Goal: Find specific page/section: Find specific page/section

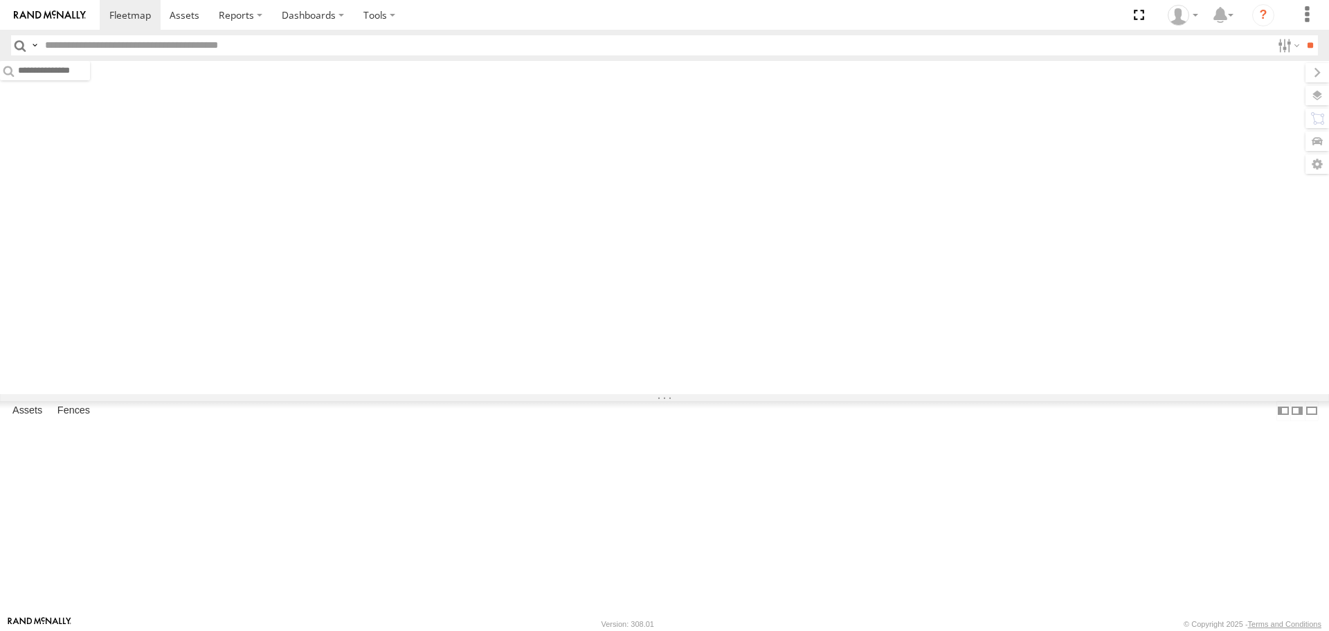
click at [208, 48] on input "text" at bounding box center [655, 45] width 1232 height 20
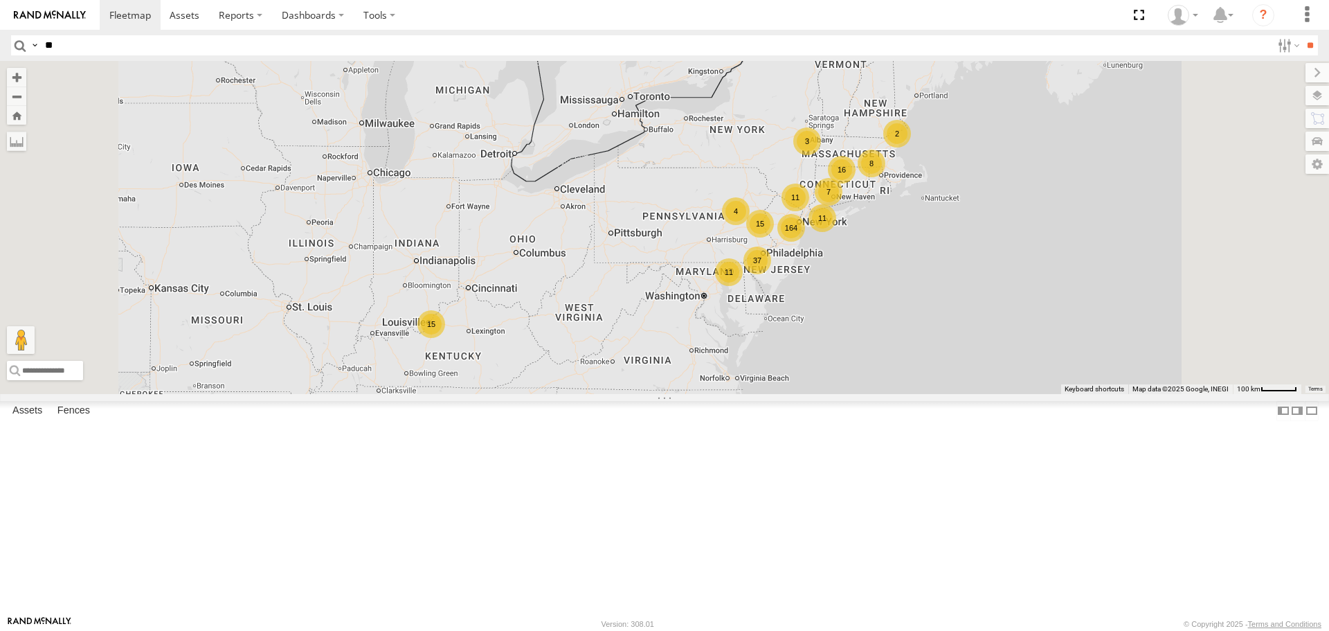
click at [1302, 35] on input "**" at bounding box center [1310, 45] width 16 height 20
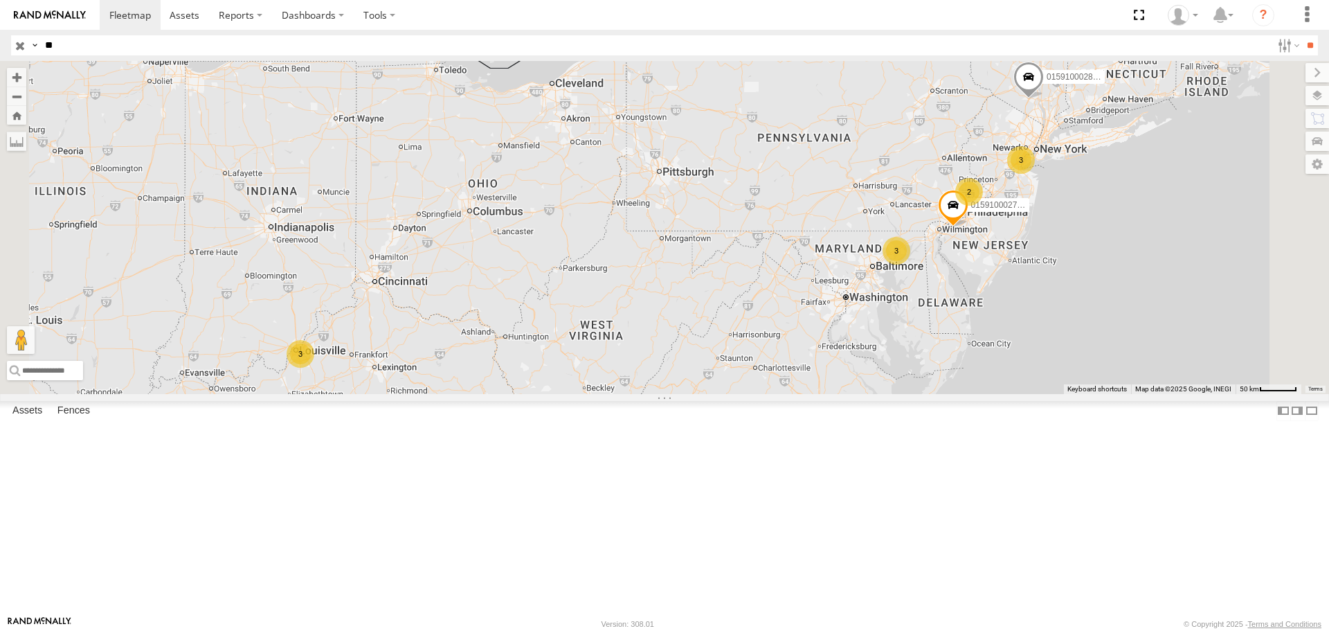
click at [120, 36] on input "**" at bounding box center [655, 45] width 1232 height 20
click at [1302, 35] on input "**" at bounding box center [1310, 45] width 16 height 20
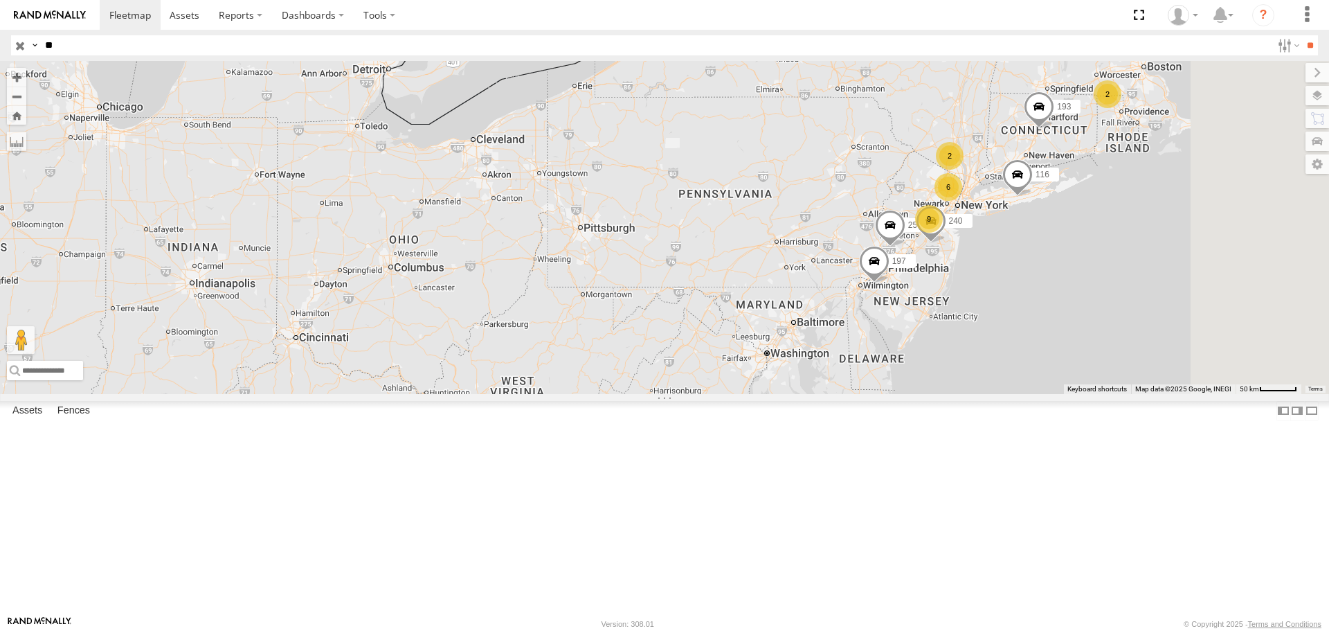
click at [0, 0] on span at bounding box center [0, 0] width 0 height 0
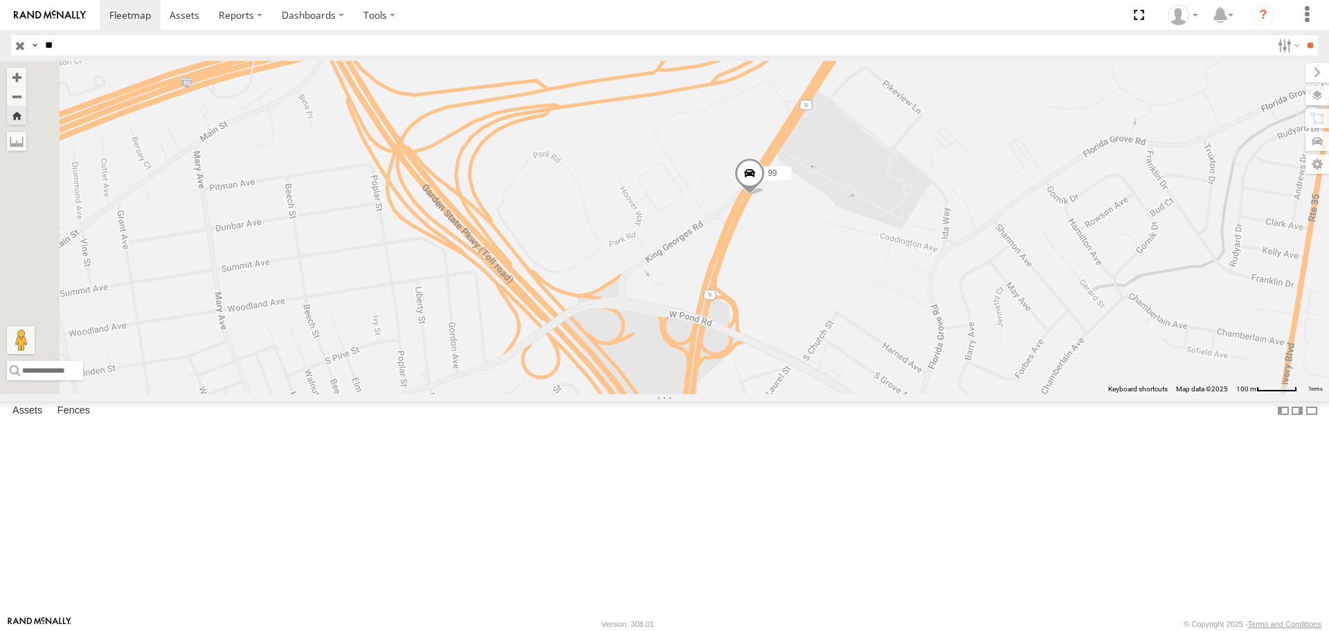
drag, startPoint x: 720, startPoint y: 298, endPoint x: 975, endPoint y: 384, distance: 269.1
click at [975, 384] on div "99" at bounding box center [664, 227] width 1329 height 332
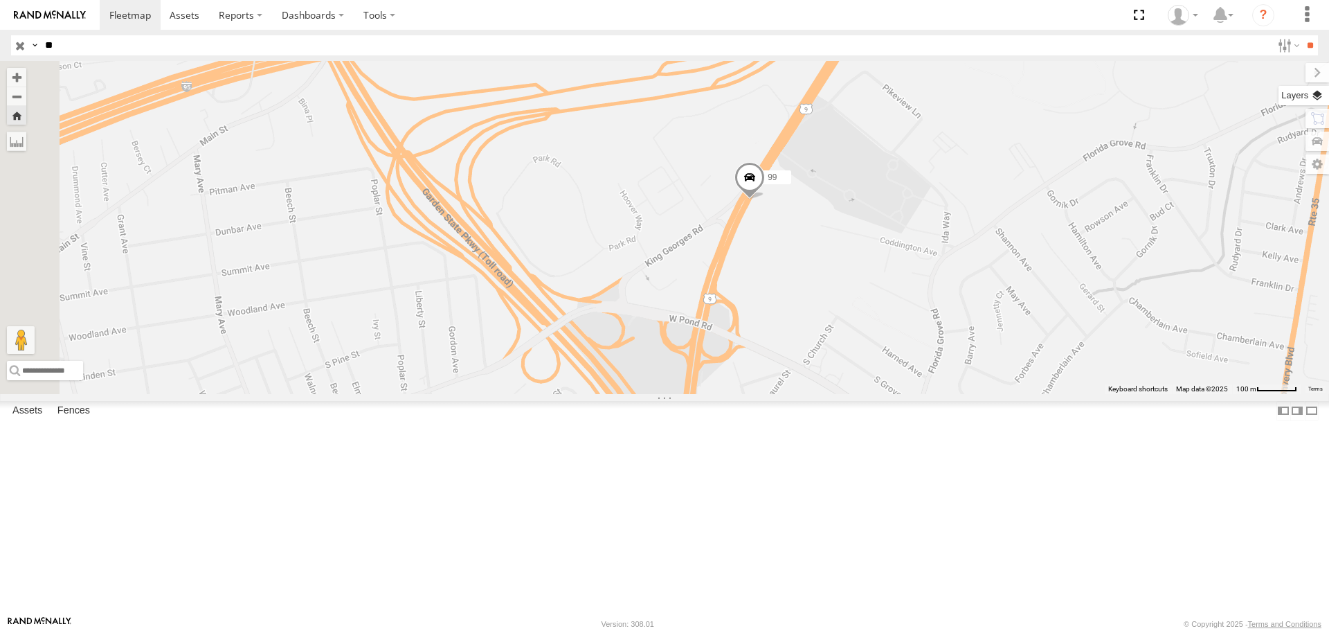
click at [1318, 96] on label at bounding box center [1304, 95] width 51 height 19
click at [0, 0] on label at bounding box center [0, 0] width 0 height 0
click at [0, 0] on span "Basemaps" at bounding box center [0, 0] width 0 height 0
click at [0, 0] on span "Satellite + Roadmap" at bounding box center [0, 0] width 0 height 0
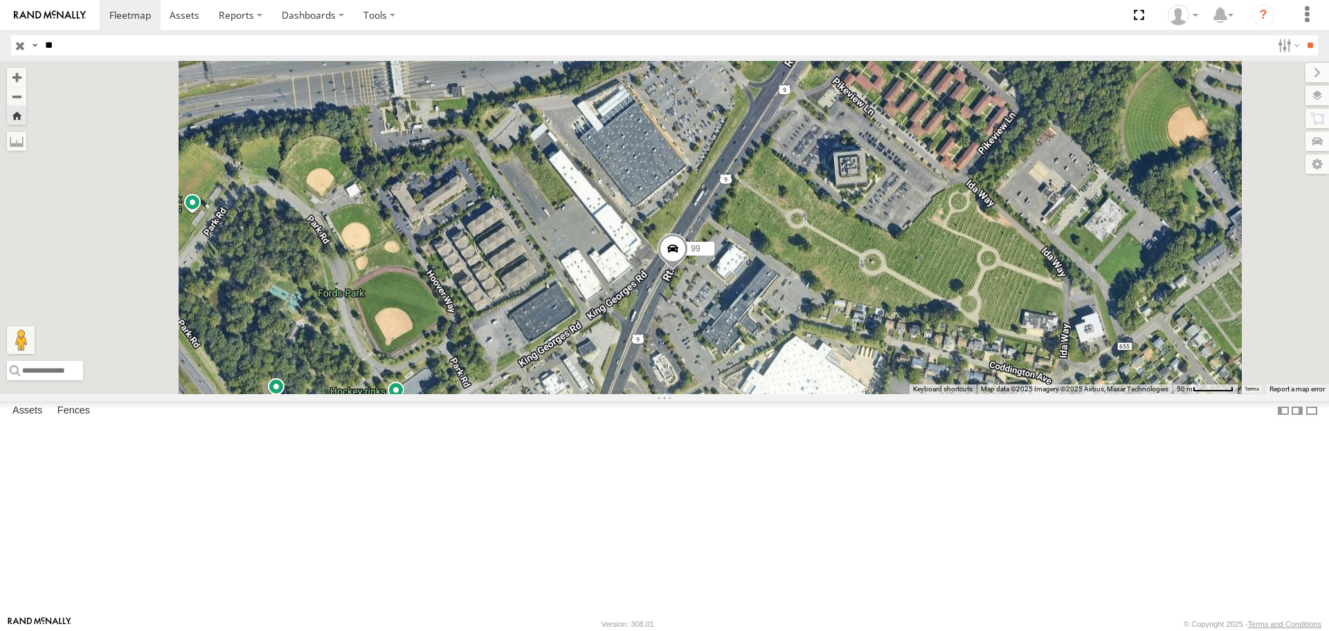
drag, startPoint x: 944, startPoint y: 318, endPoint x: 967, endPoint y: 459, distance: 143.2
click at [967, 393] on div "99" at bounding box center [664, 227] width 1329 height 332
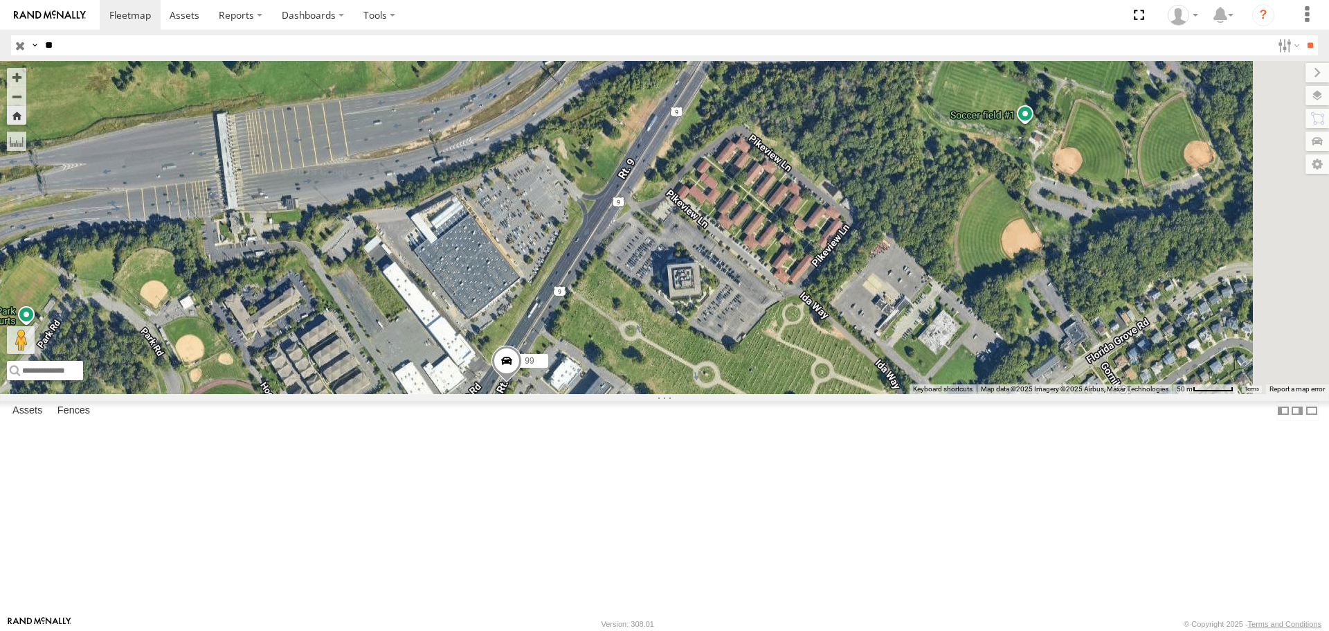
drag, startPoint x: 981, startPoint y: 299, endPoint x: 764, endPoint y: 387, distance: 234.5
click at [764, 387] on div "99" at bounding box center [664, 227] width 1329 height 332
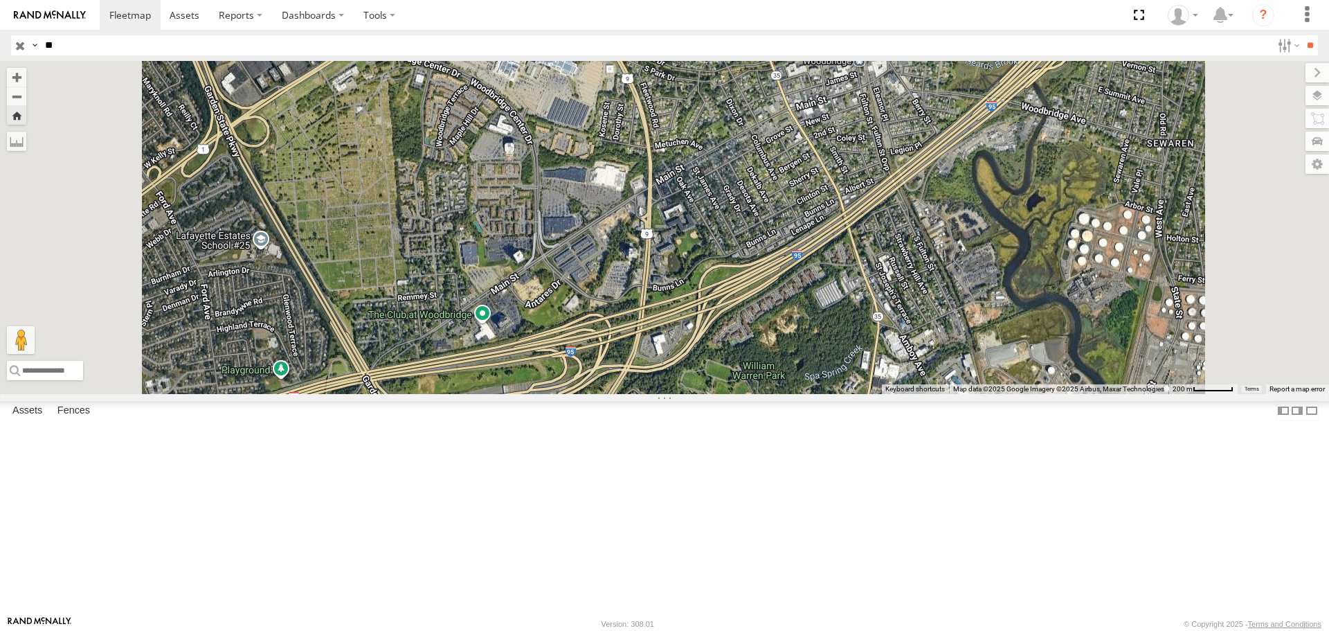
drag, startPoint x: 845, startPoint y: 191, endPoint x: 826, endPoint y: 363, distance: 173.5
click at [826, 363] on div "99" at bounding box center [664, 227] width 1329 height 332
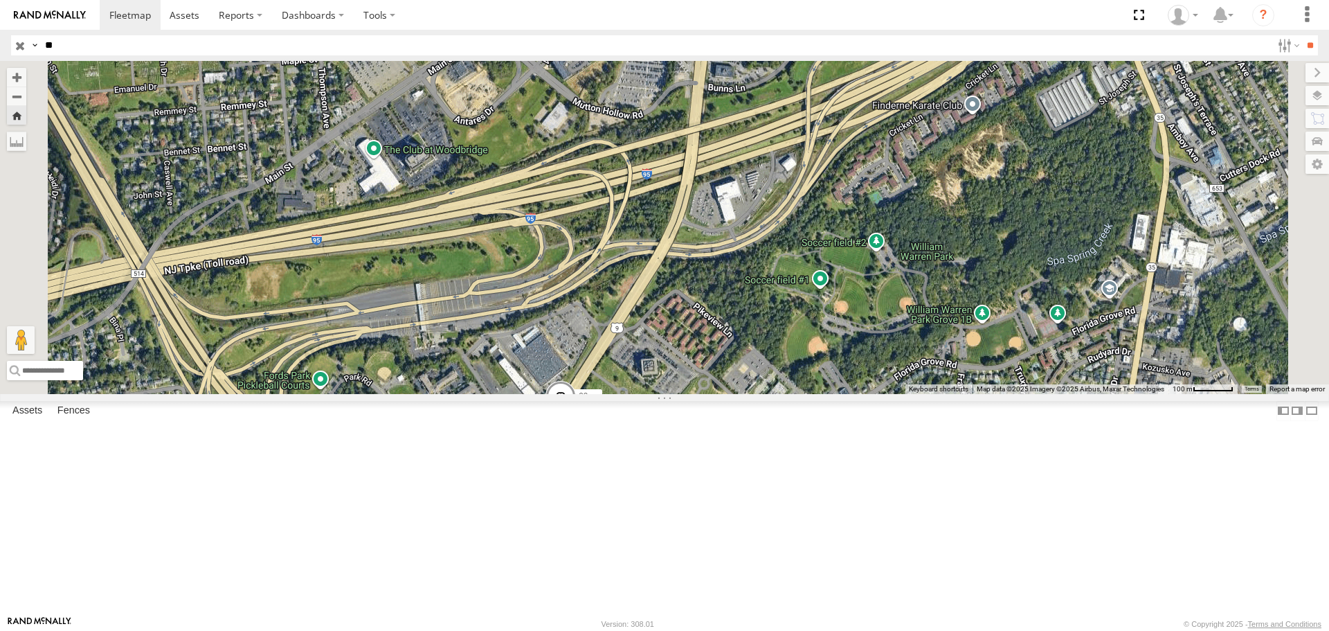
drag, startPoint x: 787, startPoint y: 535, endPoint x: 970, endPoint y: 267, distance: 324.7
click at [970, 267] on div "99" at bounding box center [664, 227] width 1329 height 332
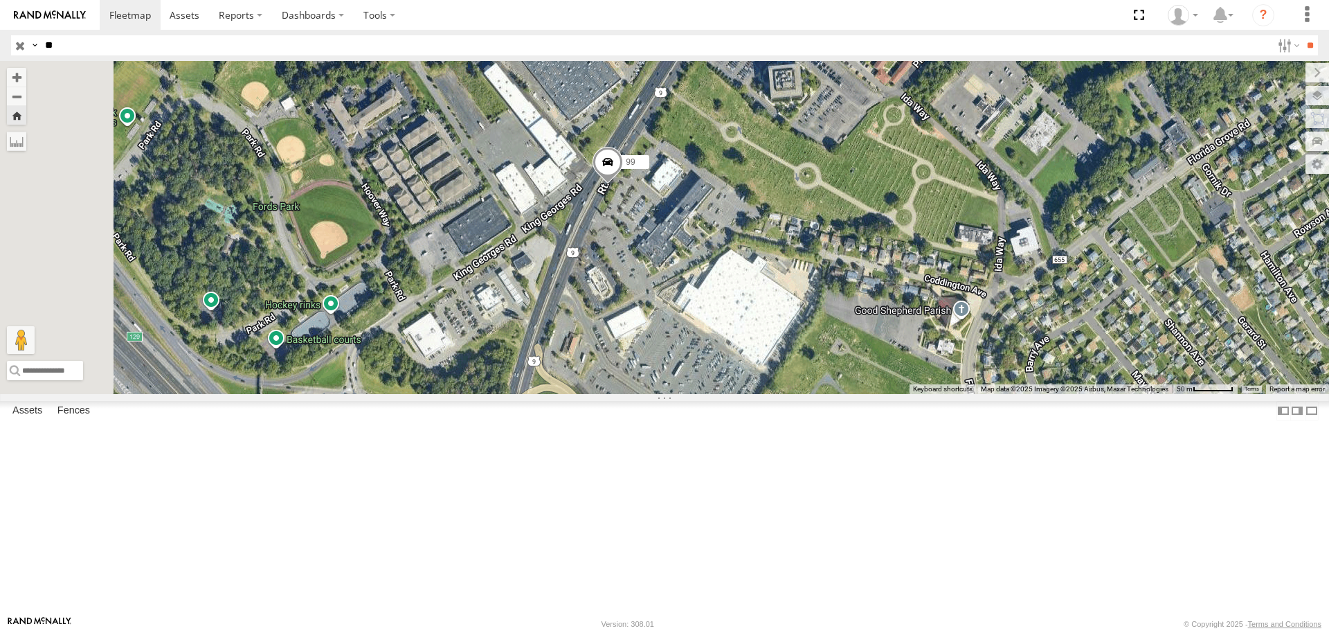
drag, startPoint x: 771, startPoint y: 510, endPoint x: 844, endPoint y: 384, distance: 145.5
click at [844, 384] on div "99" at bounding box center [664, 227] width 1329 height 332
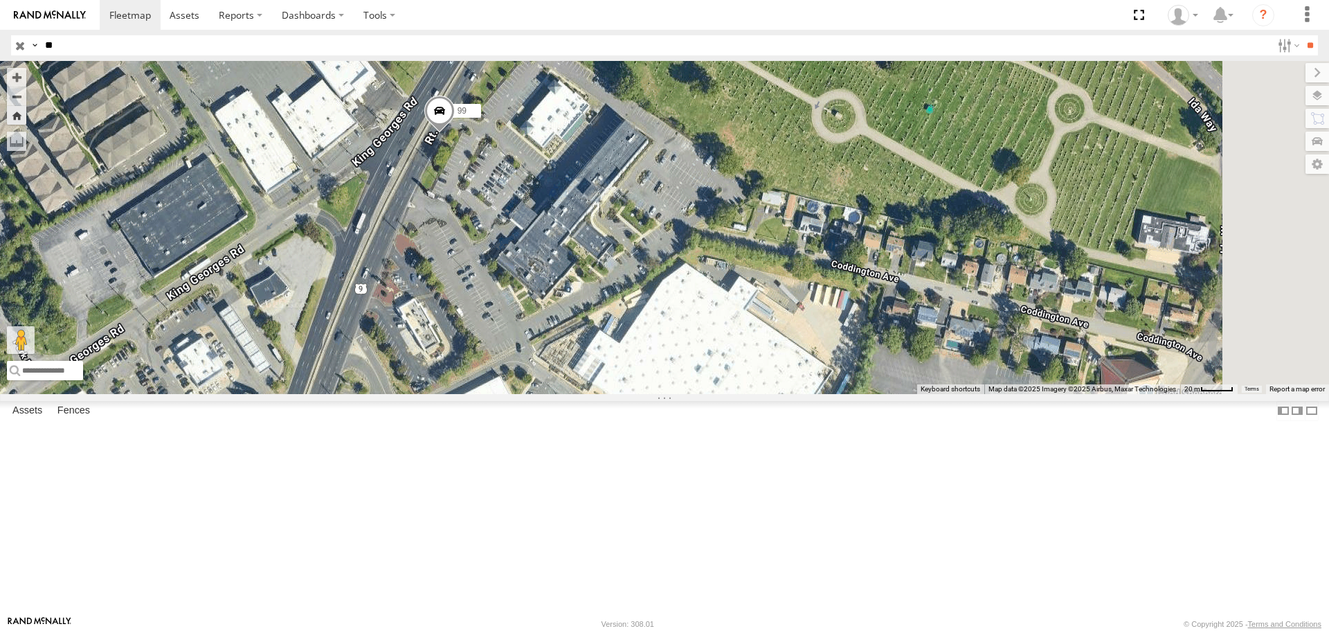
drag, startPoint x: 914, startPoint y: 471, endPoint x: 773, endPoint y: 551, distance: 161.9
click at [773, 393] on div "99" at bounding box center [664, 227] width 1329 height 332
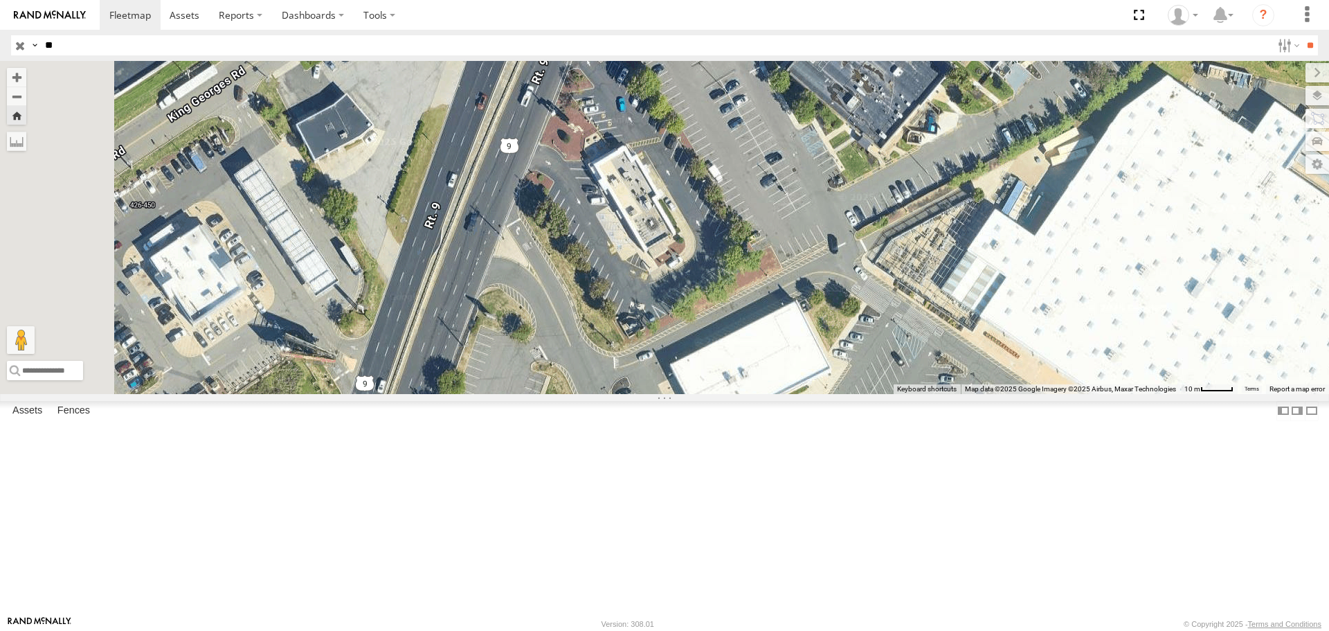
drag, startPoint x: 758, startPoint y: 497, endPoint x: 1111, endPoint y: 385, distance: 370.5
click at [1111, 385] on div "99" at bounding box center [664, 227] width 1329 height 332
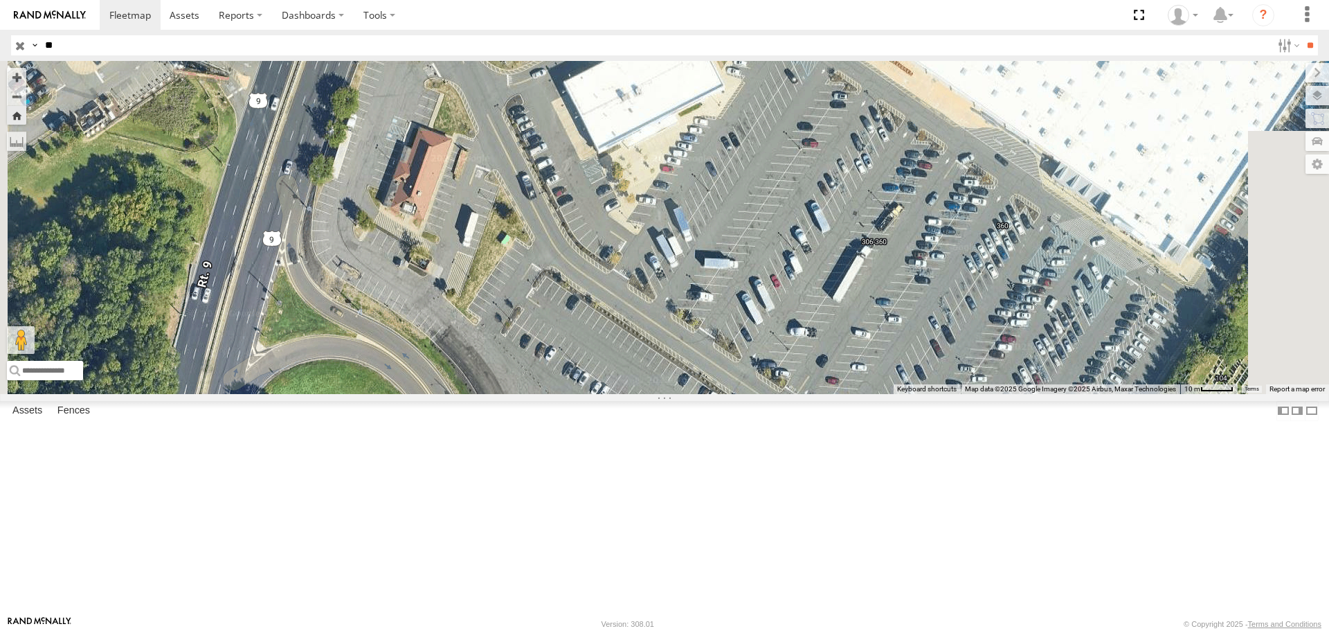
drag, startPoint x: 879, startPoint y: 415, endPoint x: 773, endPoint y: 130, distance: 304.5
click at [773, 130] on div "99" at bounding box center [664, 227] width 1329 height 332
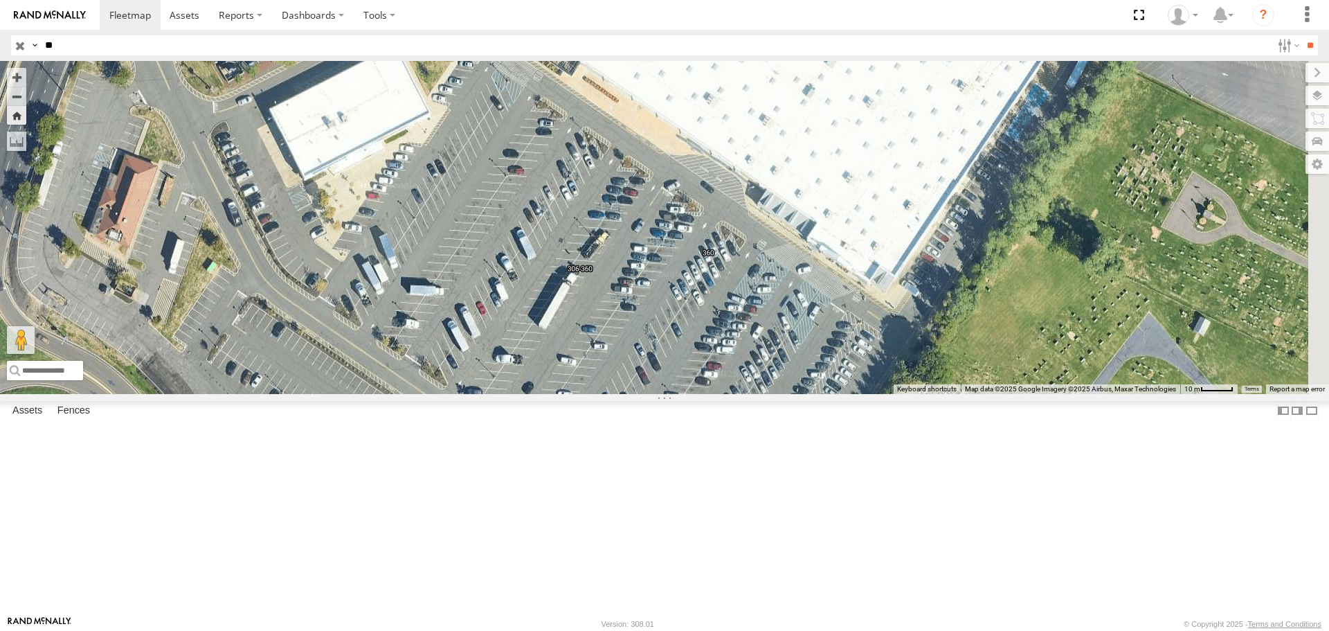
drag, startPoint x: 1035, startPoint y: 348, endPoint x: 741, endPoint y: 378, distance: 295.7
click at [741, 378] on div "99" at bounding box center [664, 227] width 1329 height 332
click at [768, 384] on div "99" at bounding box center [664, 227] width 1329 height 332
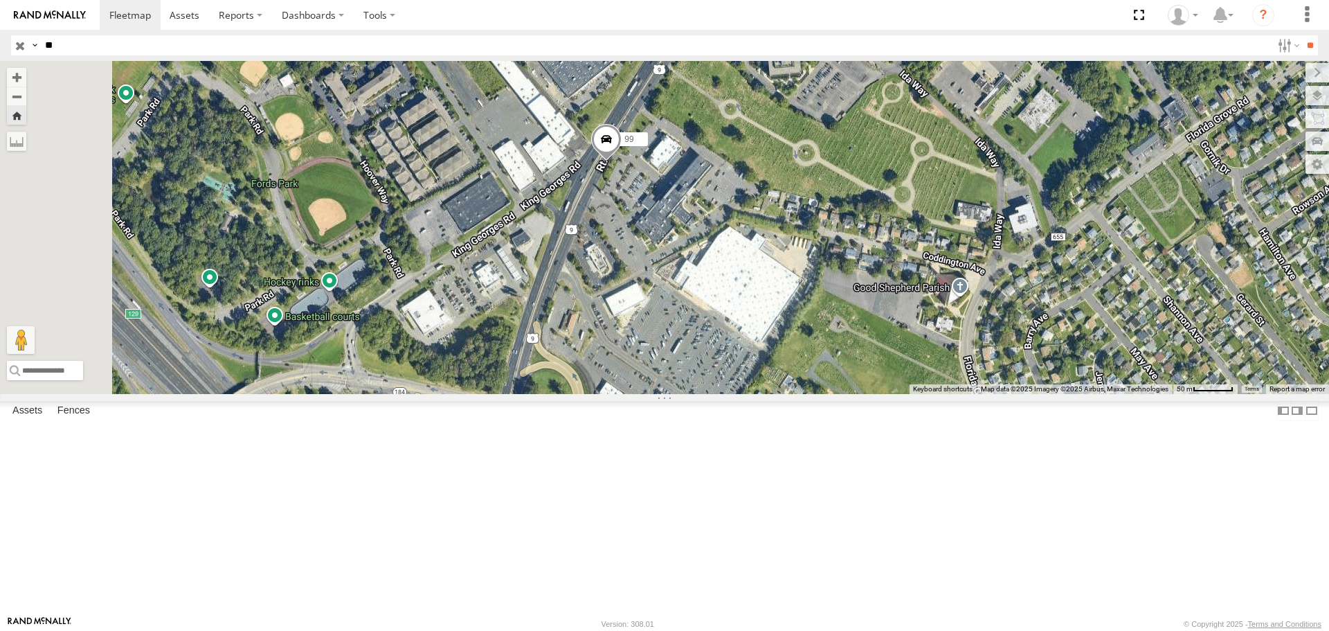
drag, startPoint x: 833, startPoint y: 472, endPoint x: 850, endPoint y: 515, distance: 46.3
click at [850, 393] on div "99" at bounding box center [664, 227] width 1329 height 332
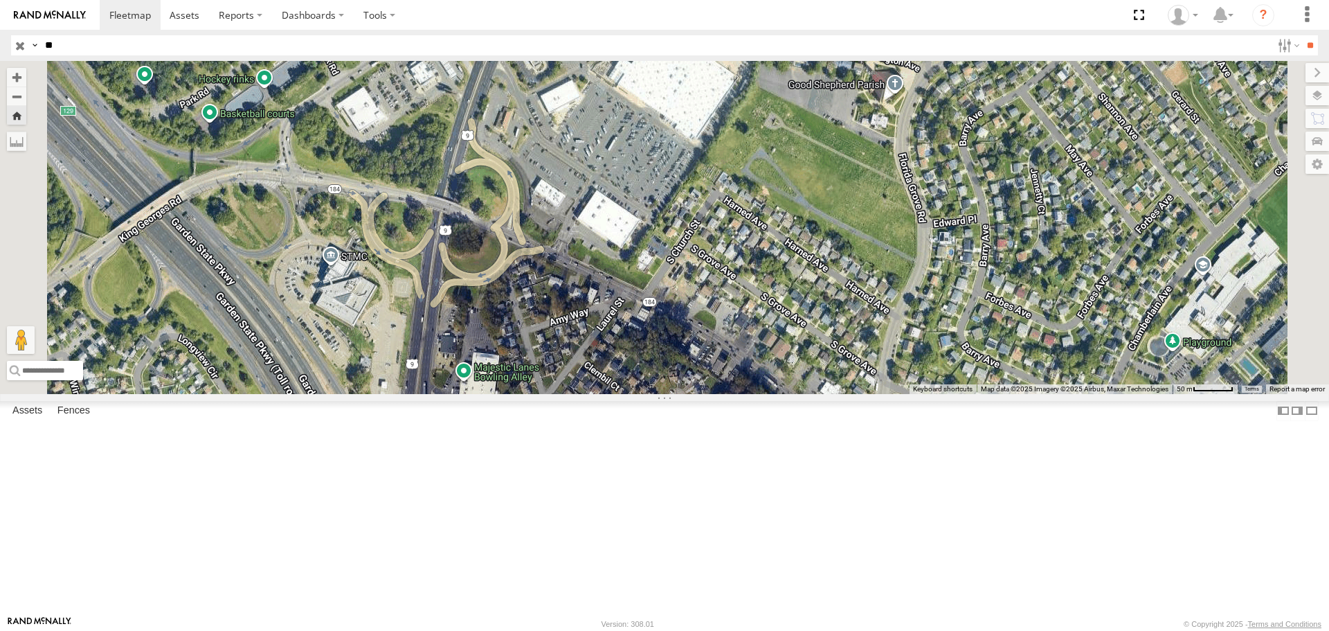
drag, startPoint x: 850, startPoint y: 515, endPoint x: 783, endPoint y: 293, distance: 232.2
click at [783, 293] on div "99" at bounding box center [664, 227] width 1329 height 332
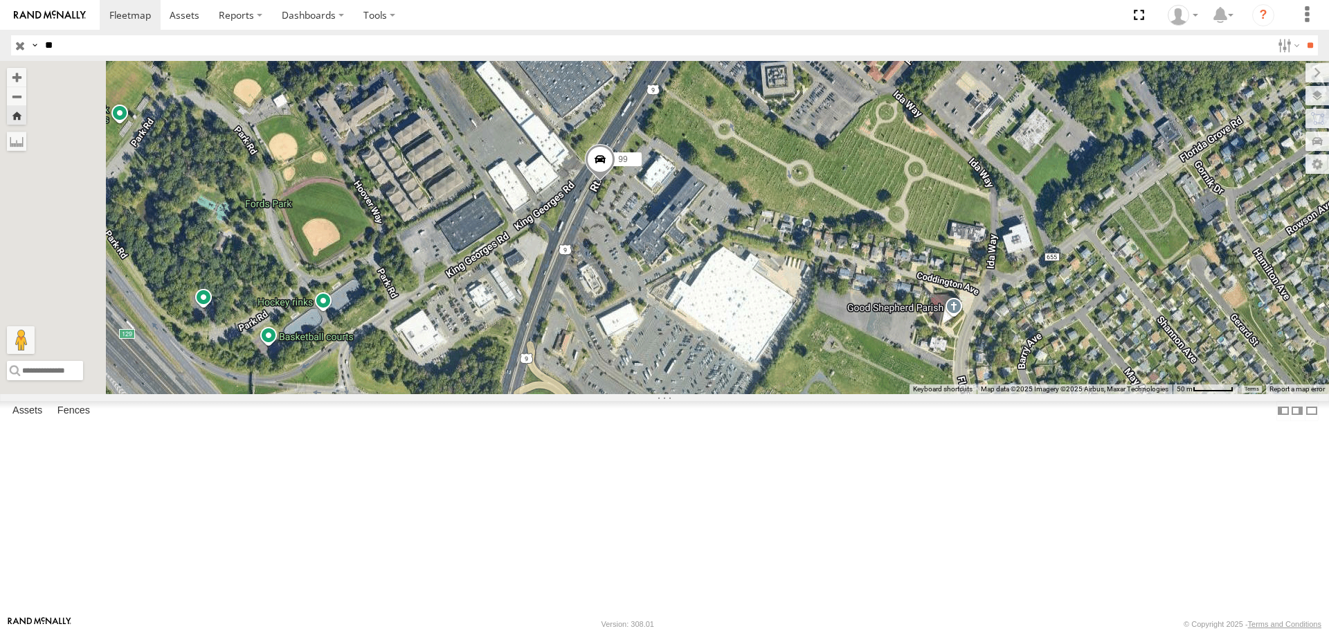
drag, startPoint x: 758, startPoint y: 201, endPoint x: 820, endPoint y: 449, distance: 255.4
click at [820, 393] on div "99" at bounding box center [664, 227] width 1329 height 332
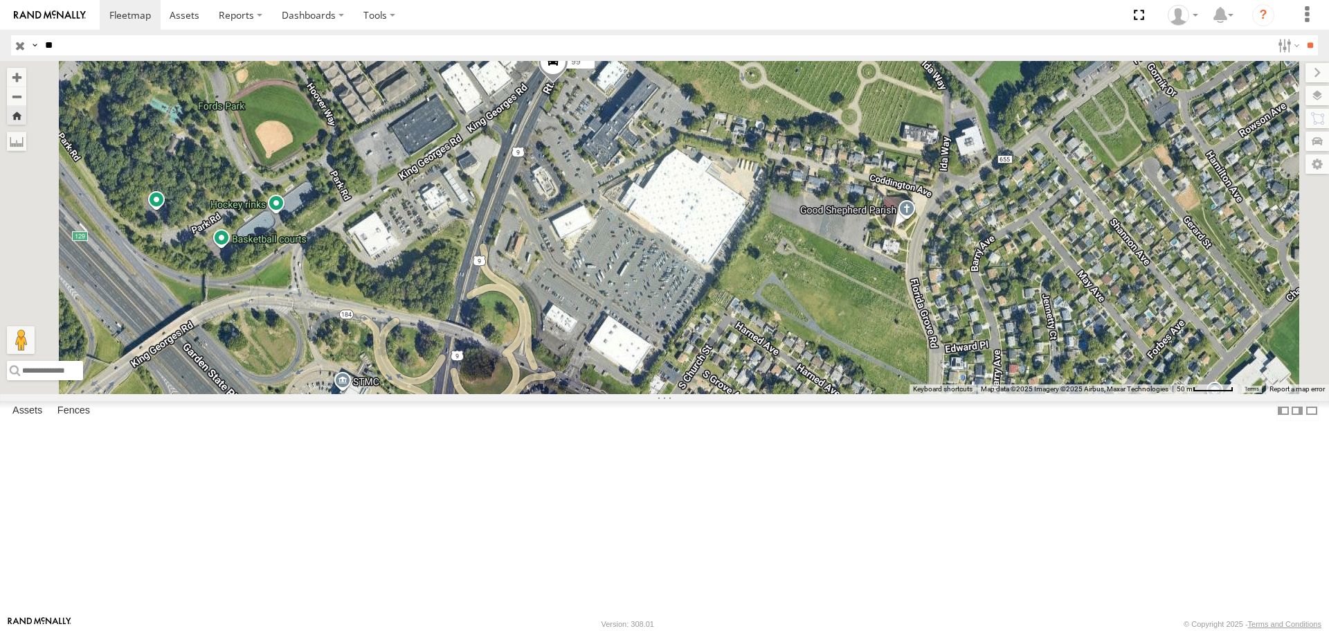
drag, startPoint x: 904, startPoint y: 379, endPoint x: 838, endPoint y: 241, distance: 153.3
click at [838, 241] on div "99" at bounding box center [664, 227] width 1329 height 332
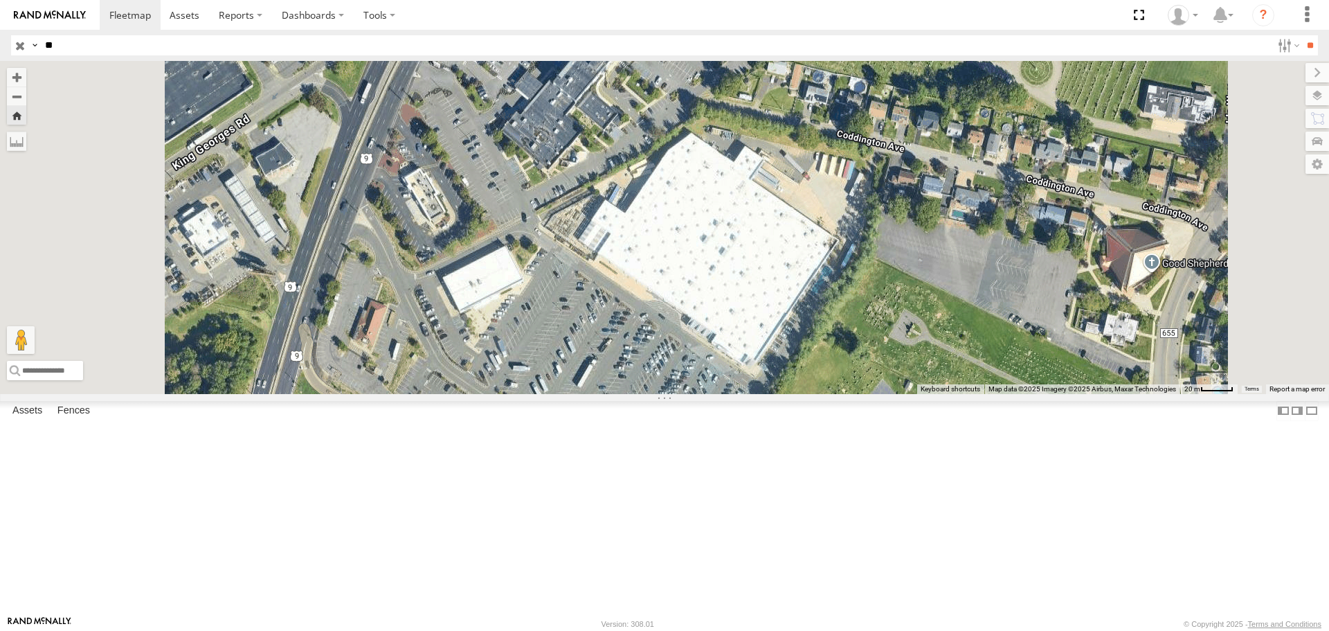
drag, startPoint x: 781, startPoint y: 250, endPoint x: 783, endPoint y: 330, distance: 79.6
click at [783, 330] on div "99" at bounding box center [664, 227] width 1329 height 332
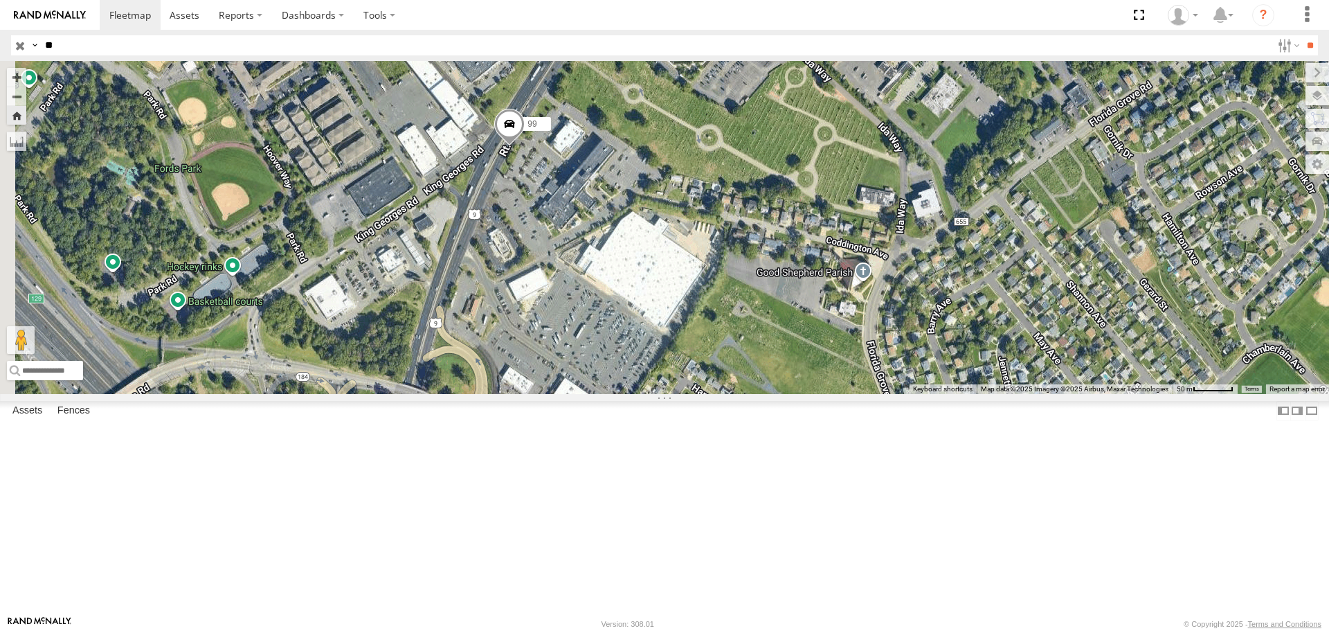
drag, startPoint x: 908, startPoint y: 364, endPoint x: 888, endPoint y: 405, distance: 45.5
click at [888, 393] on div "99" at bounding box center [664, 227] width 1329 height 332
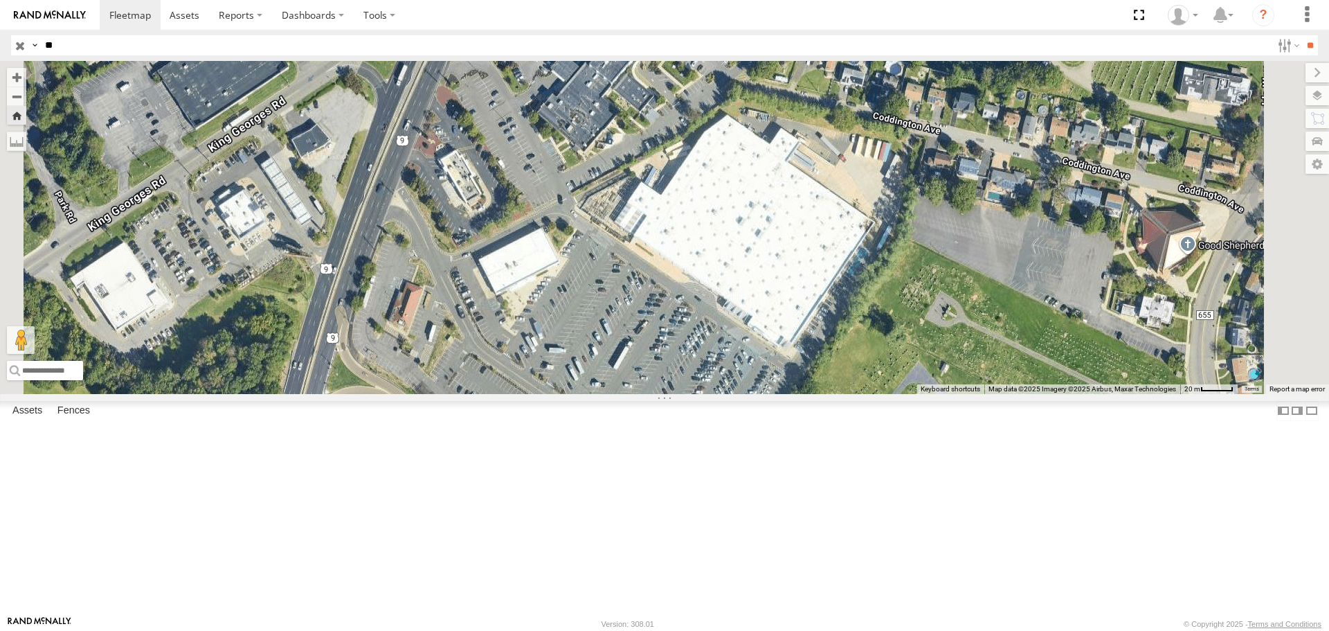
drag, startPoint x: 779, startPoint y: 416, endPoint x: 781, endPoint y: 329, distance: 87.3
click at [781, 329] on div "99" at bounding box center [664, 227] width 1329 height 332
click at [781, 325] on div "99" at bounding box center [664, 227] width 1329 height 332
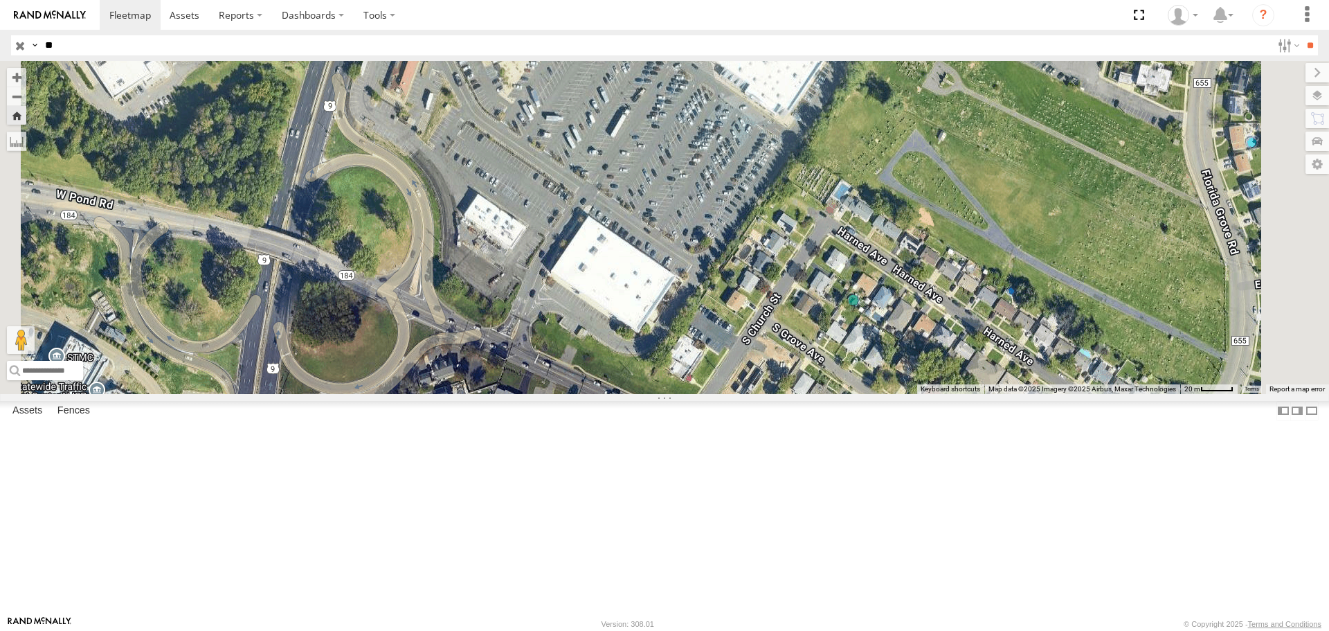
drag, startPoint x: 855, startPoint y: 392, endPoint x: 854, endPoint y: 150, distance: 242.3
click at [854, 150] on div "99" at bounding box center [664, 227] width 1329 height 332
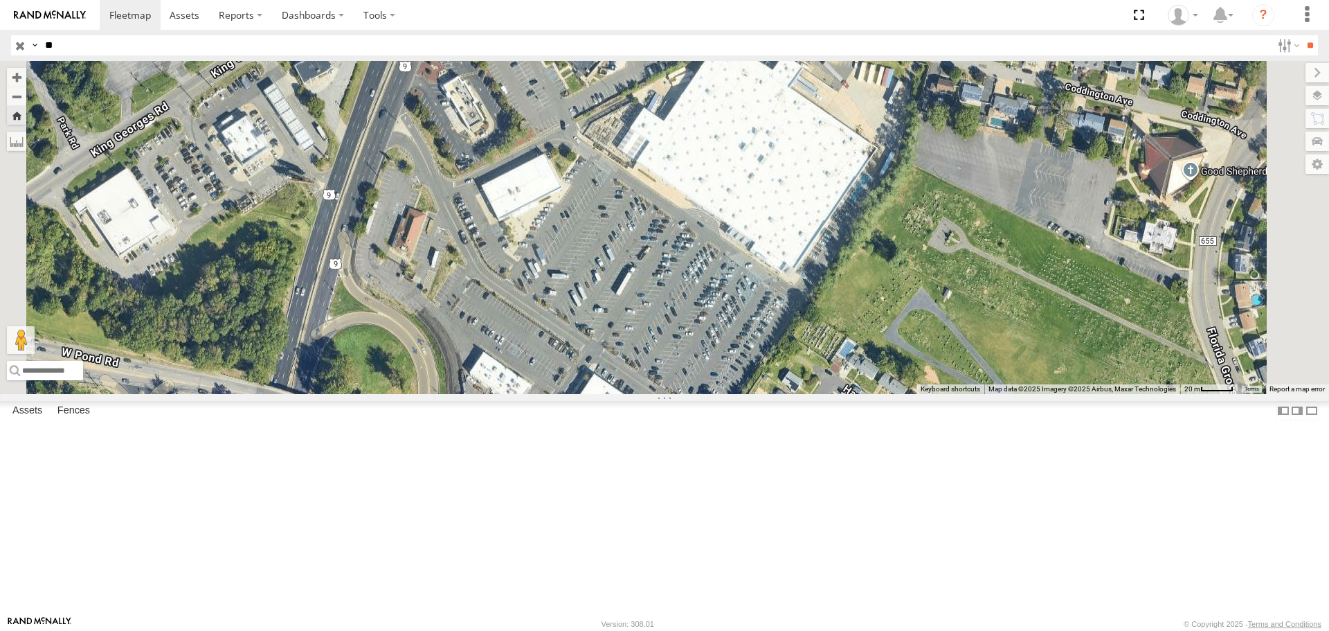
drag, startPoint x: 786, startPoint y: 325, endPoint x: 792, endPoint y: 485, distance: 159.4
click at [792, 393] on div "99" at bounding box center [664, 227] width 1329 height 332
click at [62, 39] on input "**" at bounding box center [655, 45] width 1232 height 20
click at [1302, 35] on input "**" at bounding box center [1310, 45] width 16 height 20
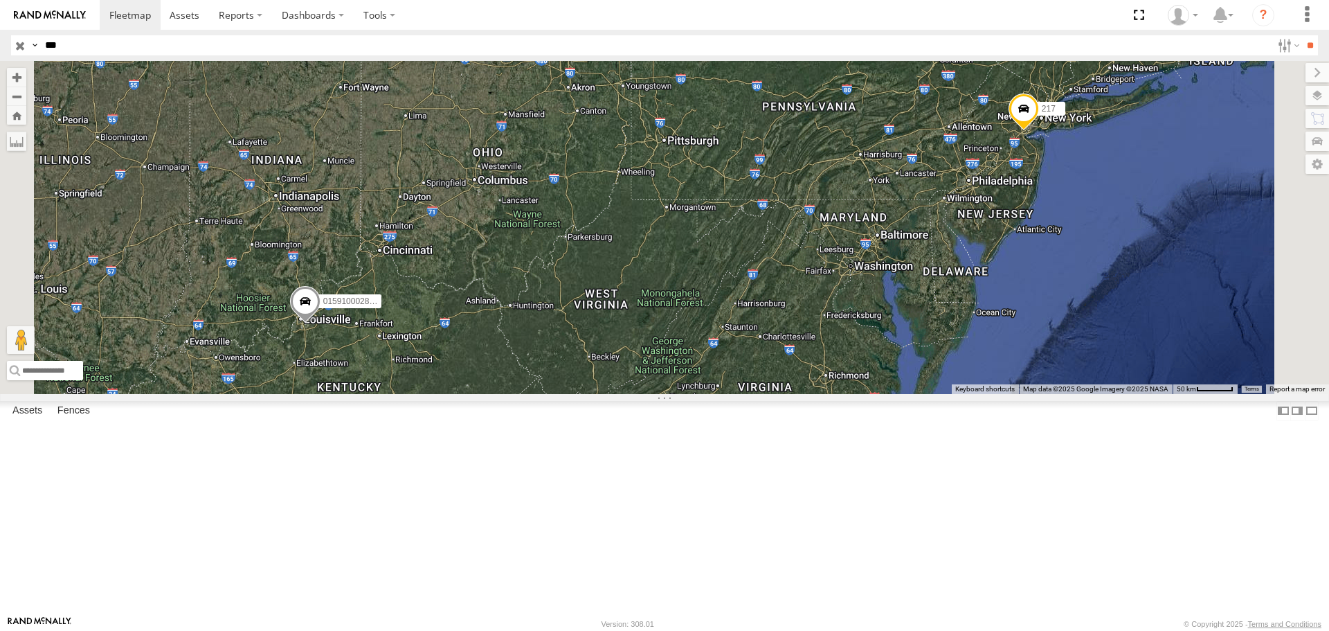
click at [0, 0] on span at bounding box center [0, 0] width 0 height 0
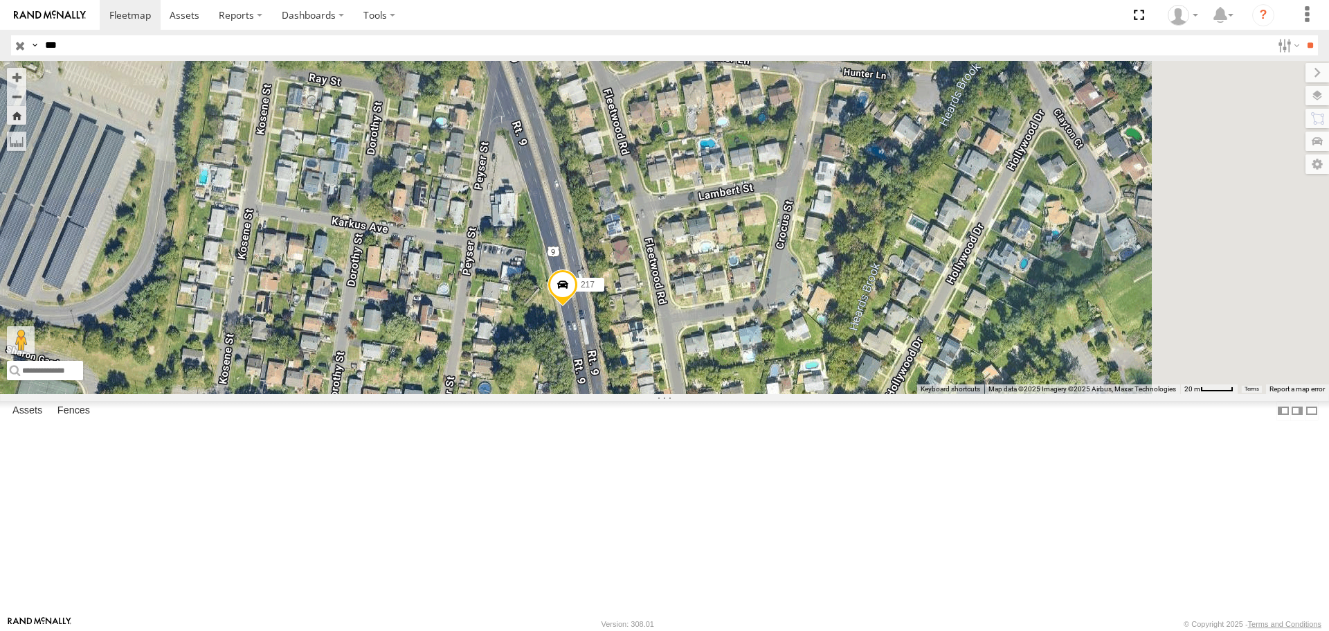
drag, startPoint x: 947, startPoint y: 344, endPoint x: 841, endPoint y: 426, distance: 134.7
click at [841, 393] on div "217" at bounding box center [664, 227] width 1329 height 332
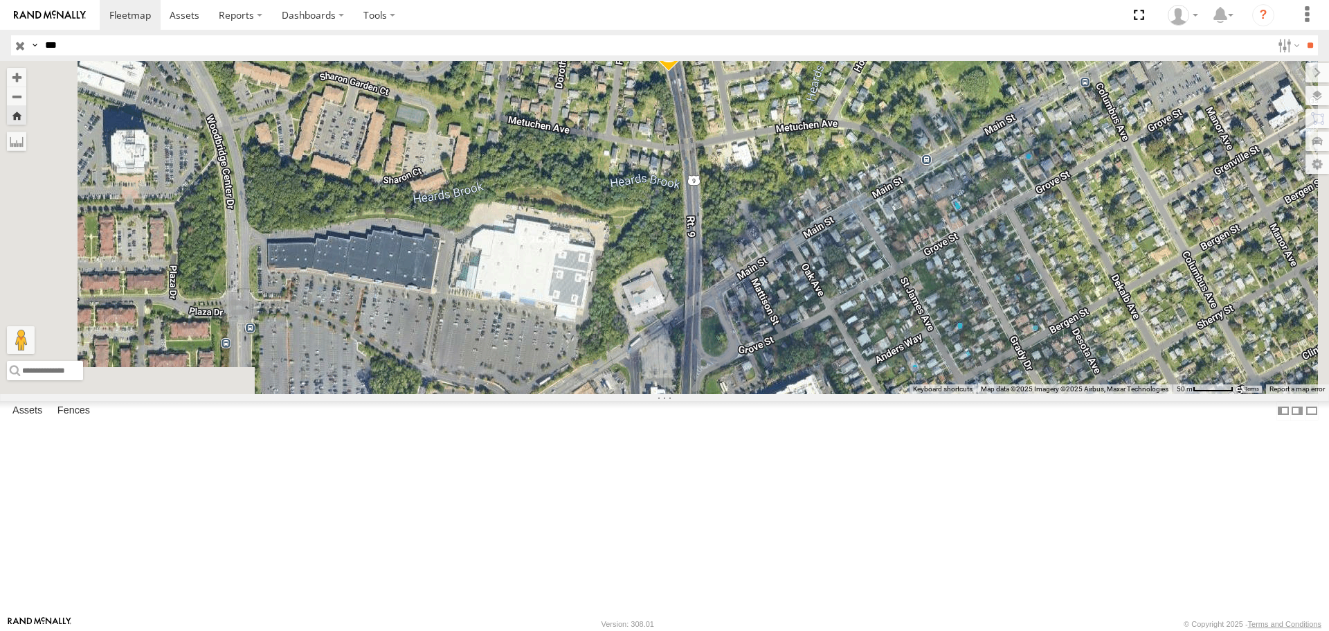
drag, startPoint x: 859, startPoint y: 451, endPoint x: 933, endPoint y: 217, distance: 245.7
click at [933, 217] on div "217" at bounding box center [664, 227] width 1329 height 332
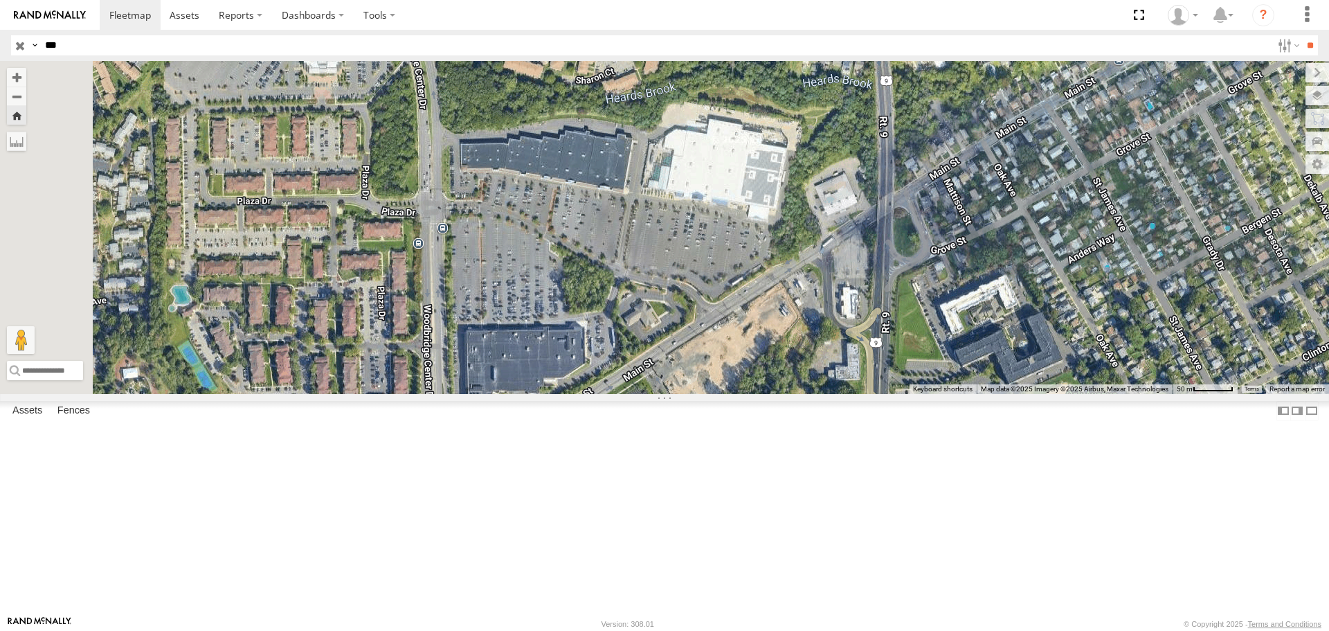
drag, startPoint x: 683, startPoint y: 406, endPoint x: 829, endPoint y: 314, distance: 172.1
click at [829, 314] on div "217" at bounding box center [664, 227] width 1329 height 332
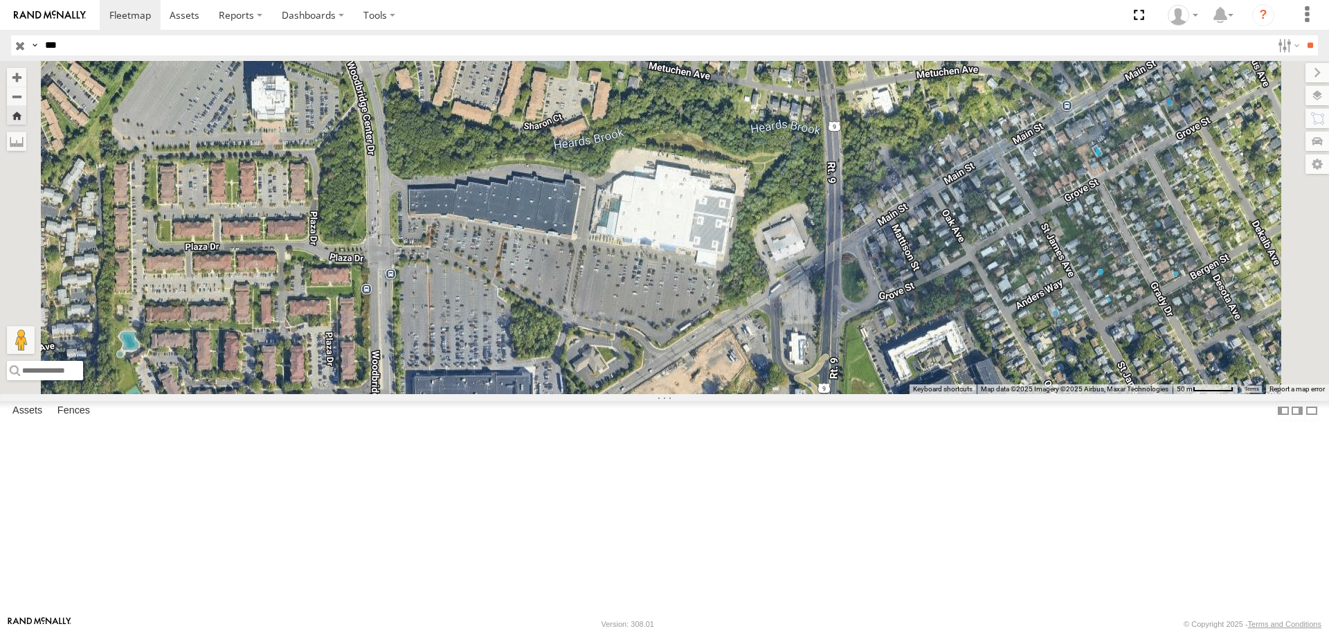
drag, startPoint x: 854, startPoint y: 262, endPoint x: 792, endPoint y: 318, distance: 83.8
click at [792, 318] on div "217" at bounding box center [664, 227] width 1329 height 332
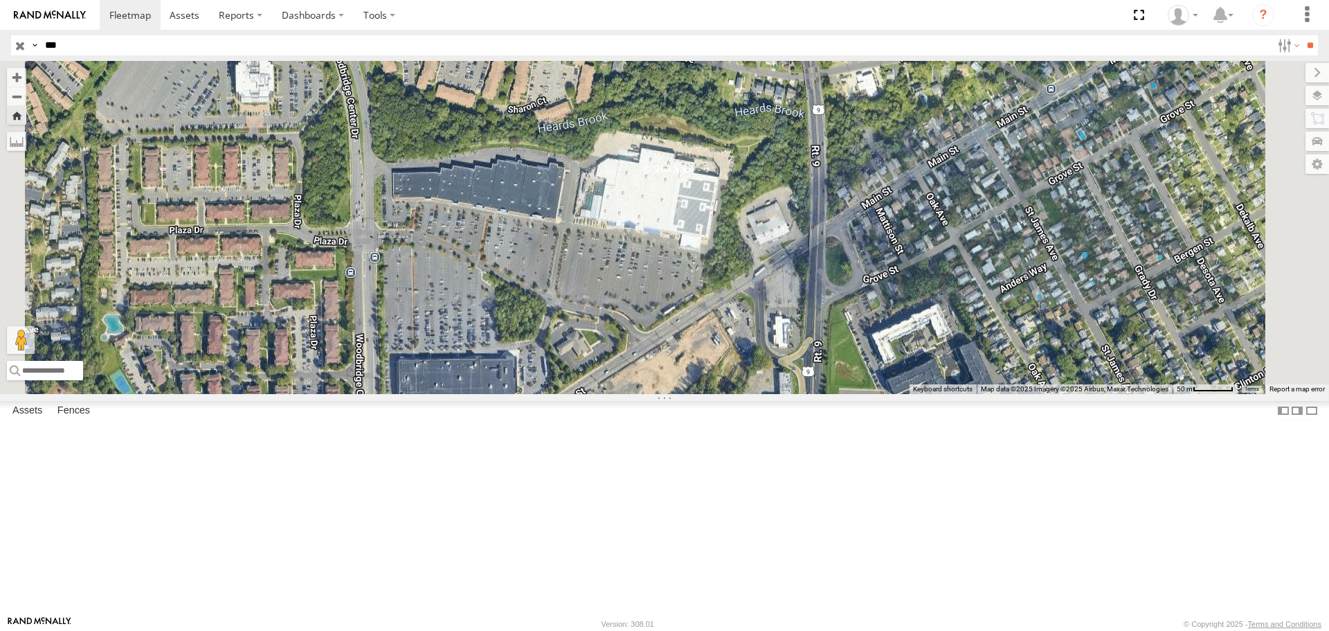
drag, startPoint x: 757, startPoint y: 345, endPoint x: 757, endPoint y: 307, distance: 38.8
click at [757, 307] on div "217" at bounding box center [664, 227] width 1329 height 332
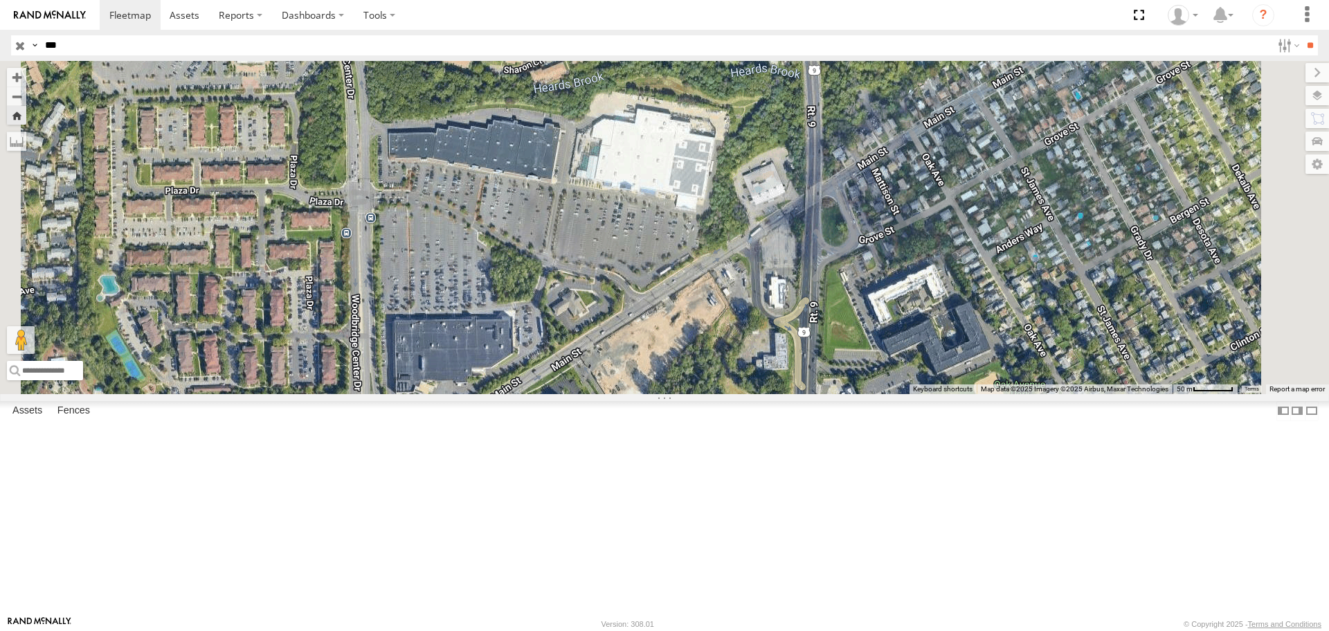
drag, startPoint x: 766, startPoint y: 372, endPoint x: 760, endPoint y: 322, distance: 50.9
click at [760, 322] on div "217" at bounding box center [664, 227] width 1329 height 332
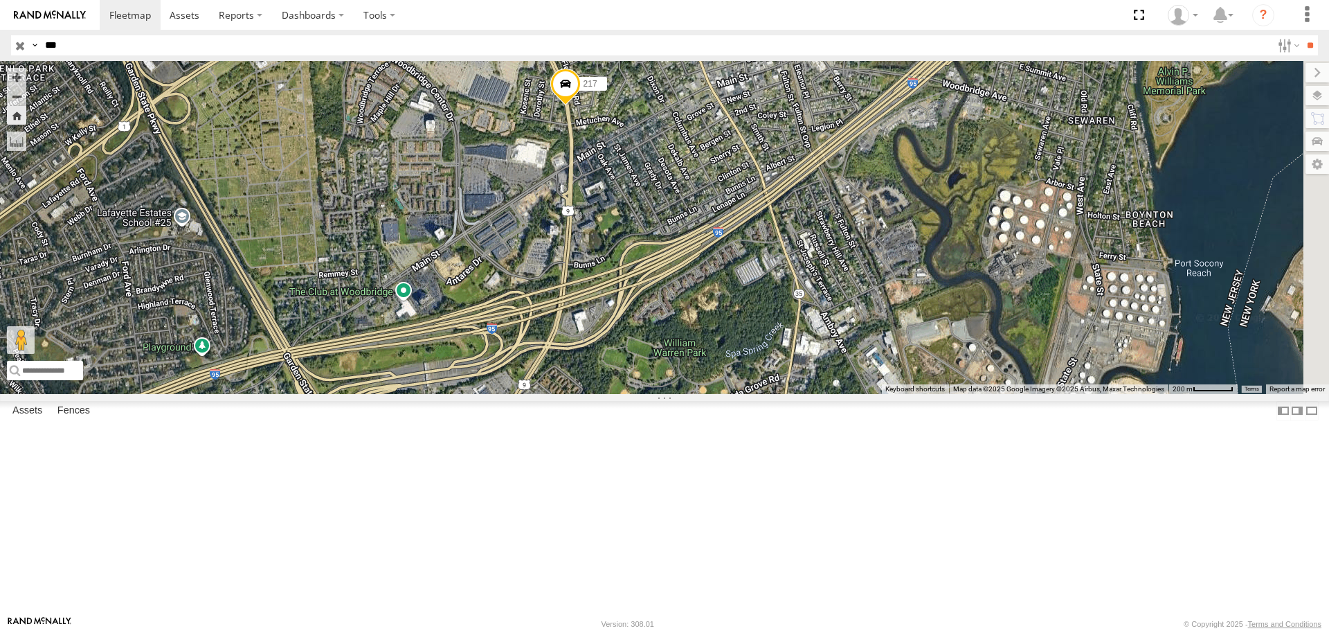
drag, startPoint x: 636, startPoint y: 287, endPoint x: 567, endPoint y: 247, distance: 79.4
click at [567, 247] on div "217" at bounding box center [664, 227] width 1329 height 332
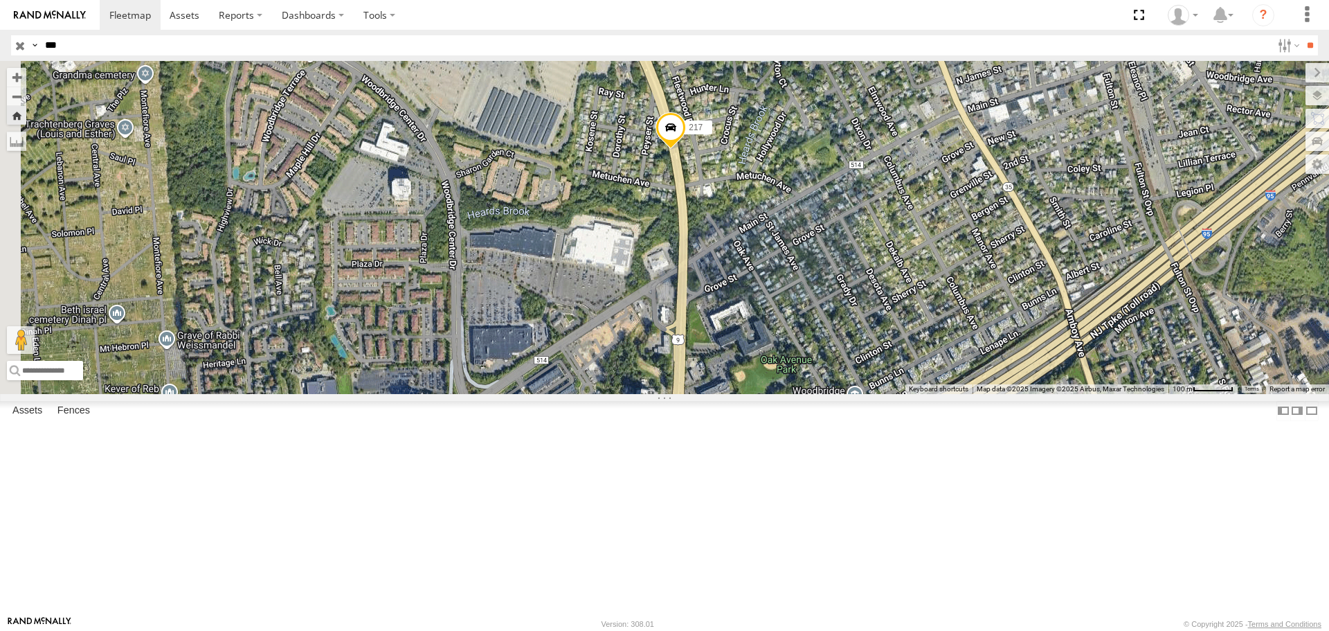
drag, startPoint x: 659, startPoint y: 223, endPoint x: 954, endPoint y: 395, distance: 341.6
click at [953, 393] on div "217" at bounding box center [664, 227] width 1329 height 332
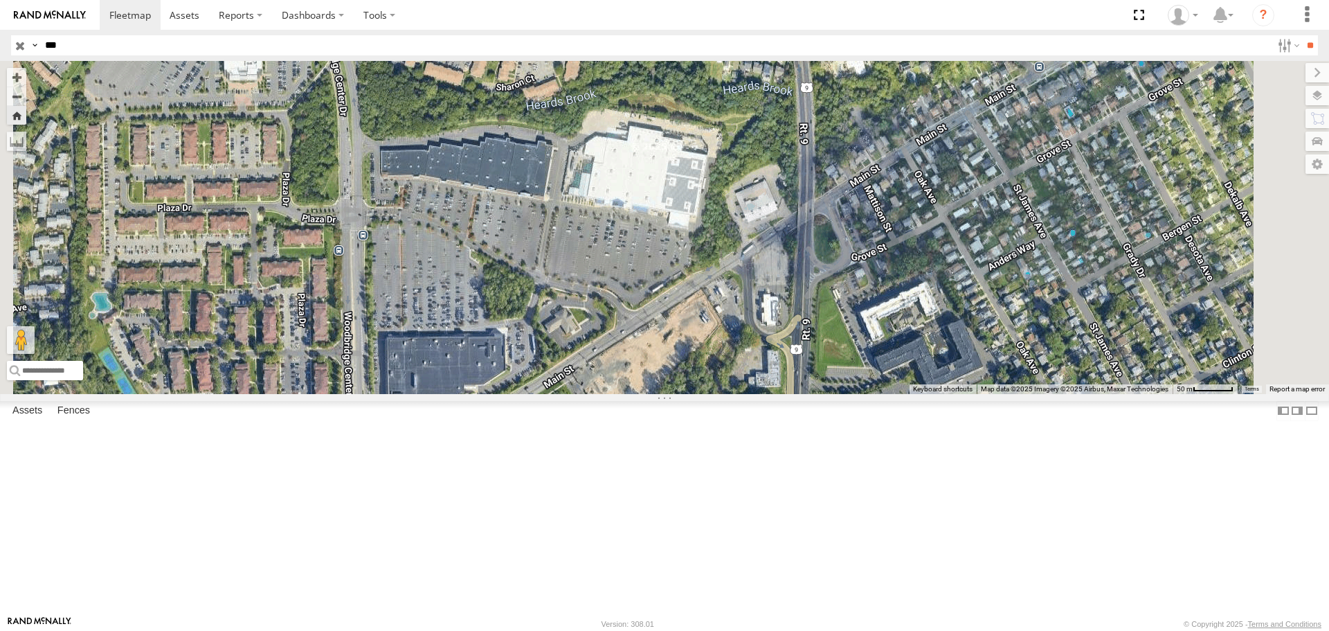
drag, startPoint x: 702, startPoint y: 287, endPoint x: 778, endPoint y: 298, distance: 76.4
click at [778, 298] on div "217" at bounding box center [664, 227] width 1329 height 332
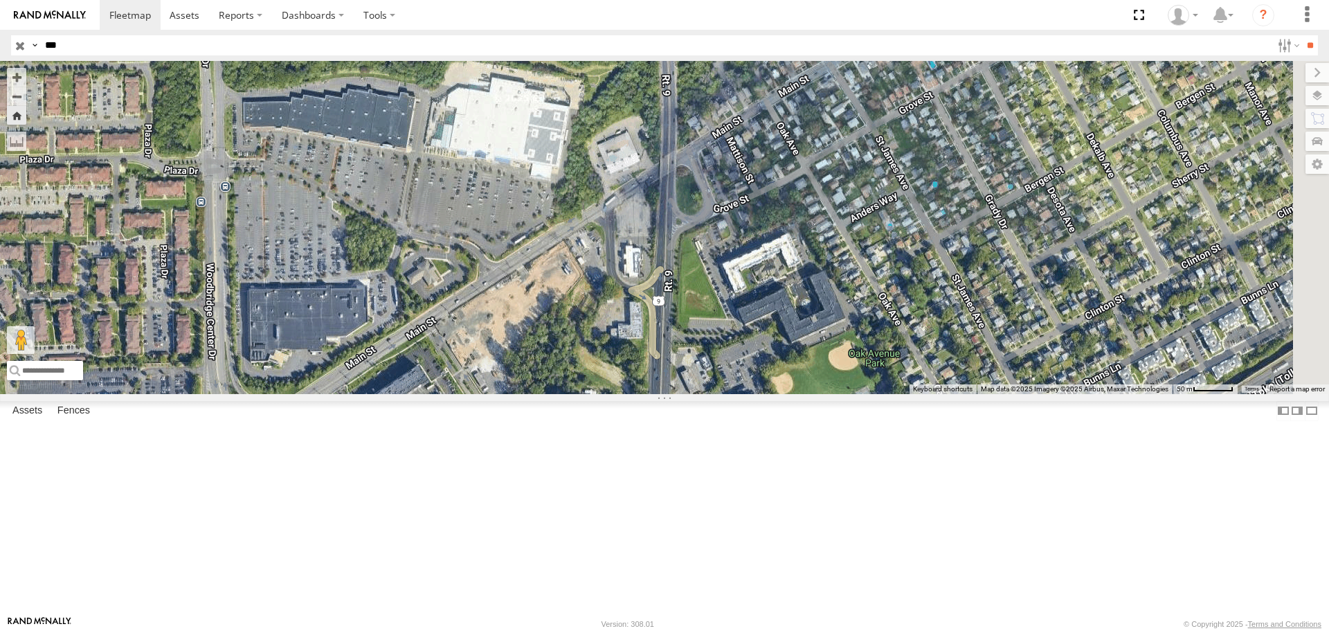
drag, startPoint x: 643, startPoint y: 289, endPoint x: 508, endPoint y: 240, distance: 143.4
click at [508, 240] on div "217" at bounding box center [664, 227] width 1329 height 332
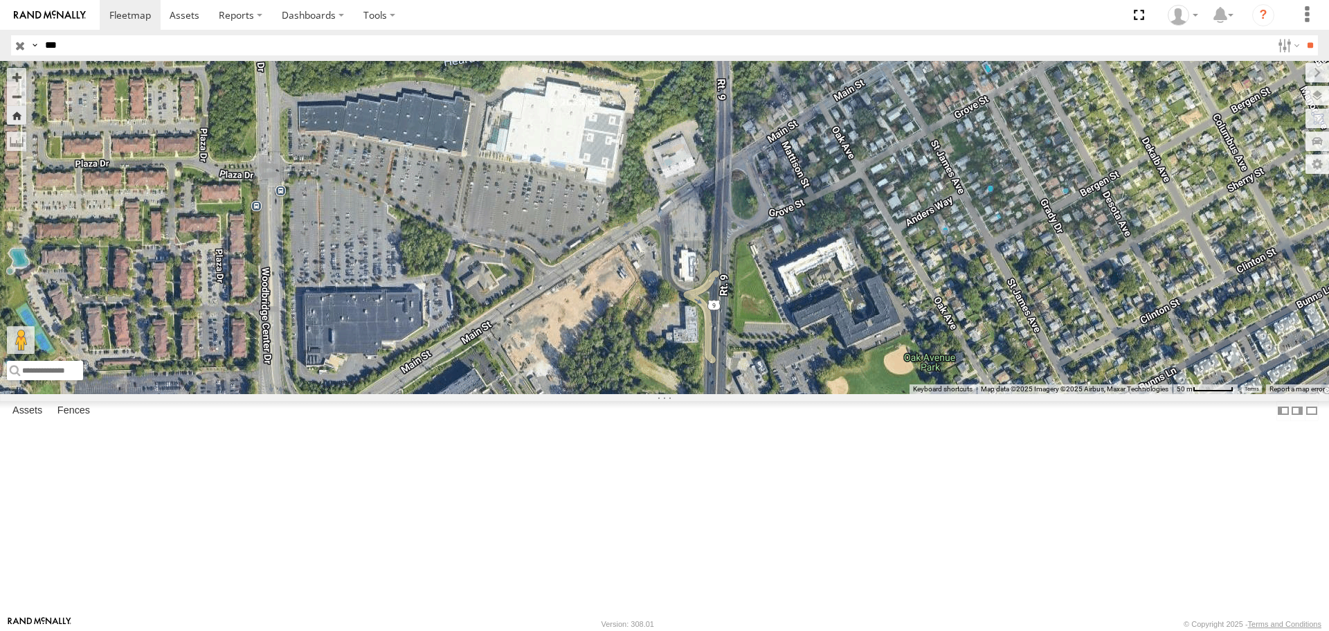
drag, startPoint x: 493, startPoint y: 273, endPoint x: 550, endPoint y: 278, distance: 57.6
click at [550, 278] on div "217" at bounding box center [664, 227] width 1329 height 332
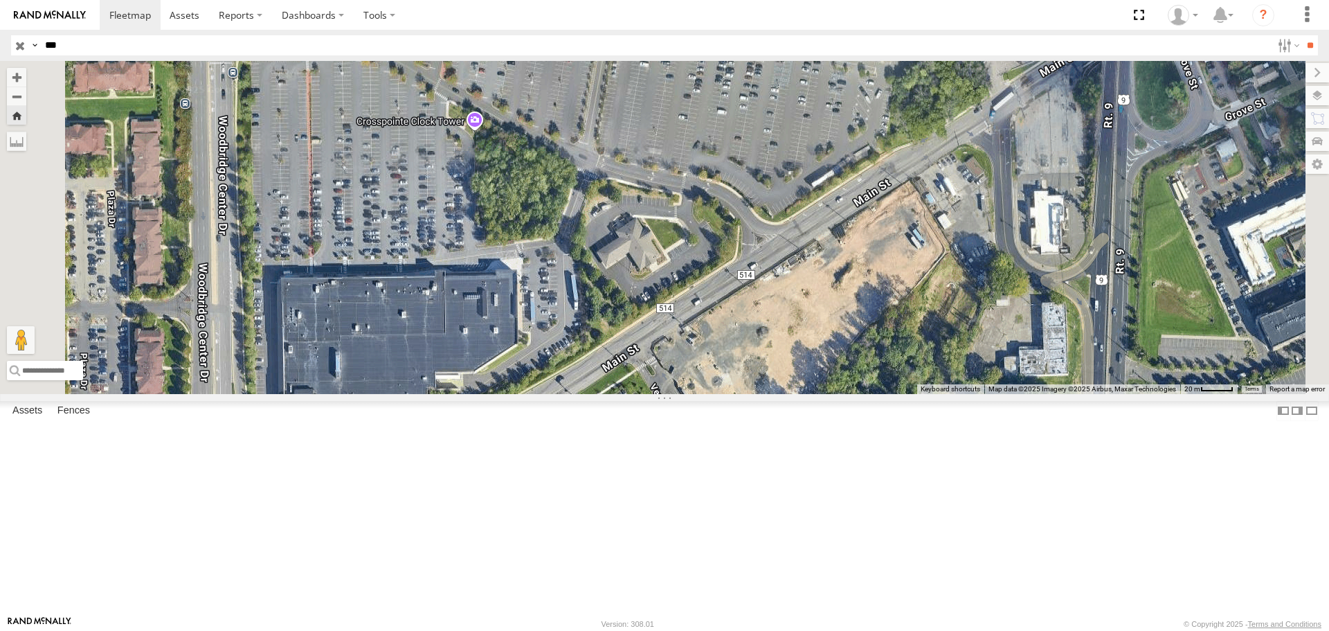
drag, startPoint x: 543, startPoint y: 393, endPoint x: 645, endPoint y: 275, distance: 156.1
click at [645, 275] on div "217" at bounding box center [664, 227] width 1329 height 332
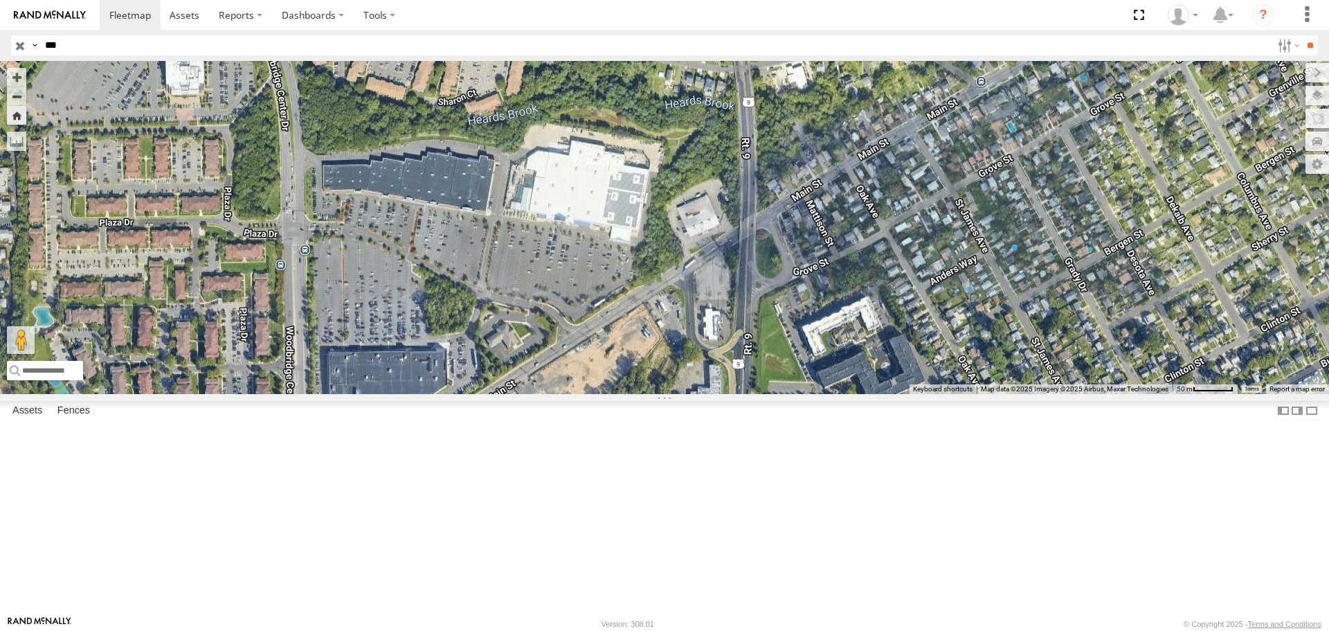
drag, startPoint x: 876, startPoint y: 296, endPoint x: 820, endPoint y: 429, distance: 144.0
click at [820, 393] on div "217" at bounding box center [664, 227] width 1329 height 332
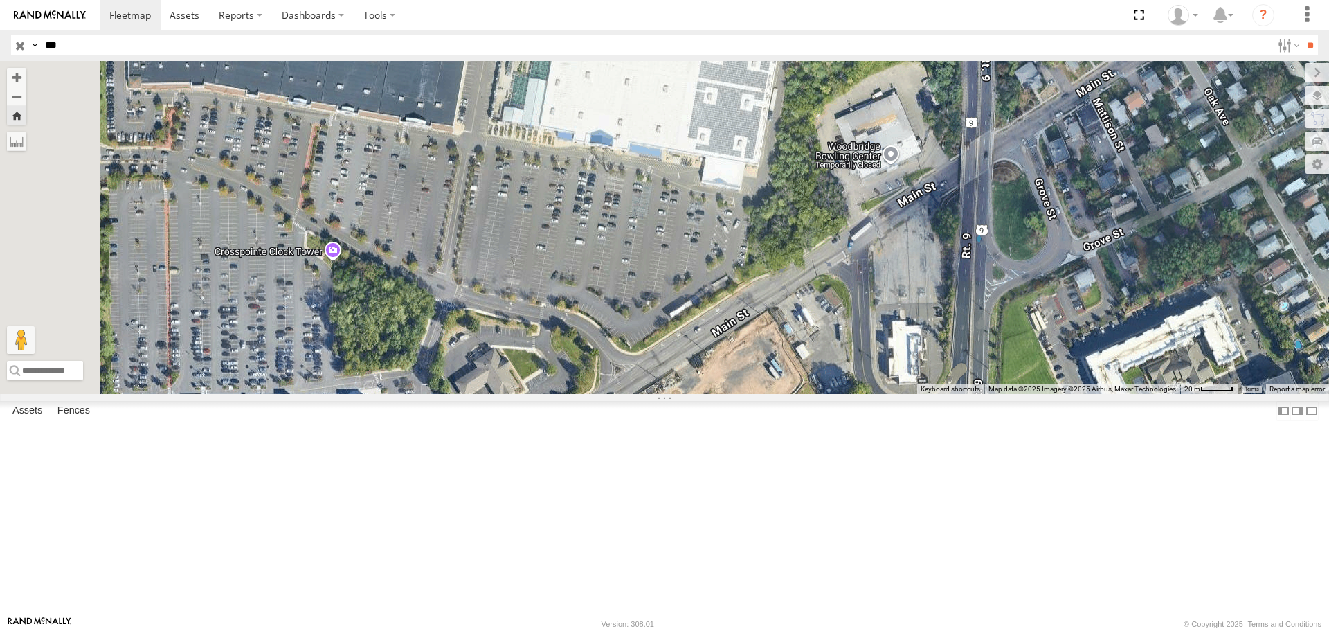
drag, startPoint x: 763, startPoint y: 404, endPoint x: 890, endPoint y: 406, distance: 126.7
click at [890, 393] on div "217" at bounding box center [664, 227] width 1329 height 332
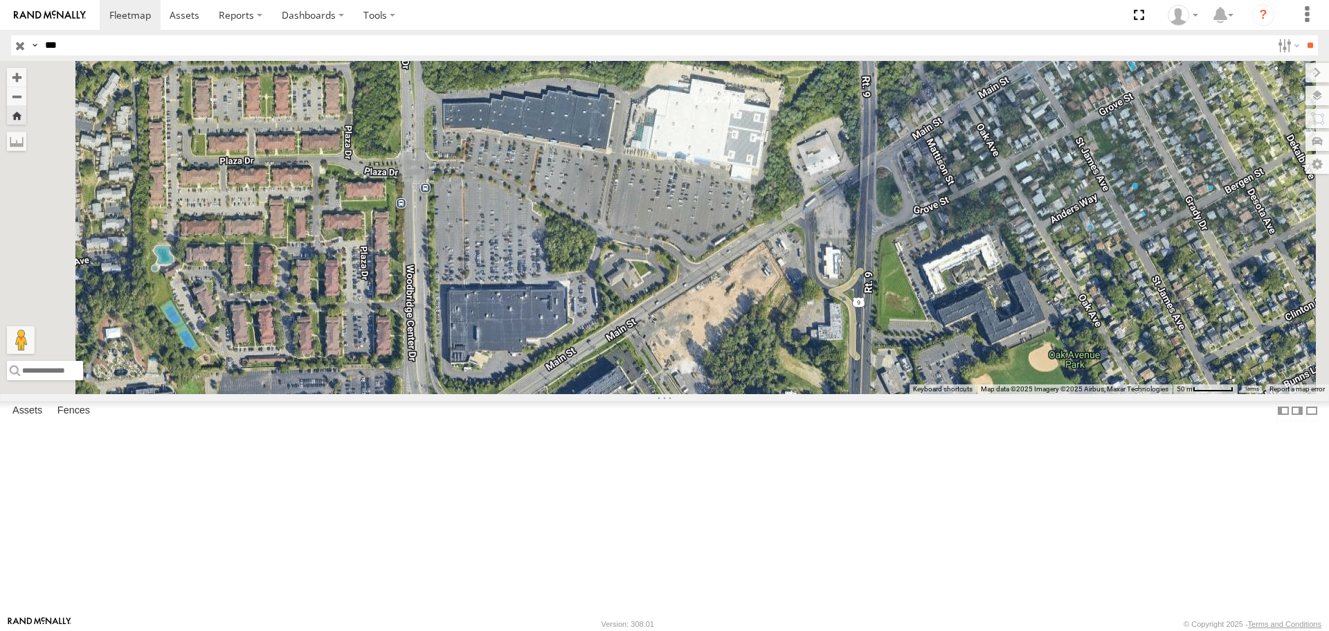
drag, startPoint x: 893, startPoint y: 345, endPoint x: 903, endPoint y: 326, distance: 21.1
click at [903, 326] on div "217" at bounding box center [664, 227] width 1329 height 332
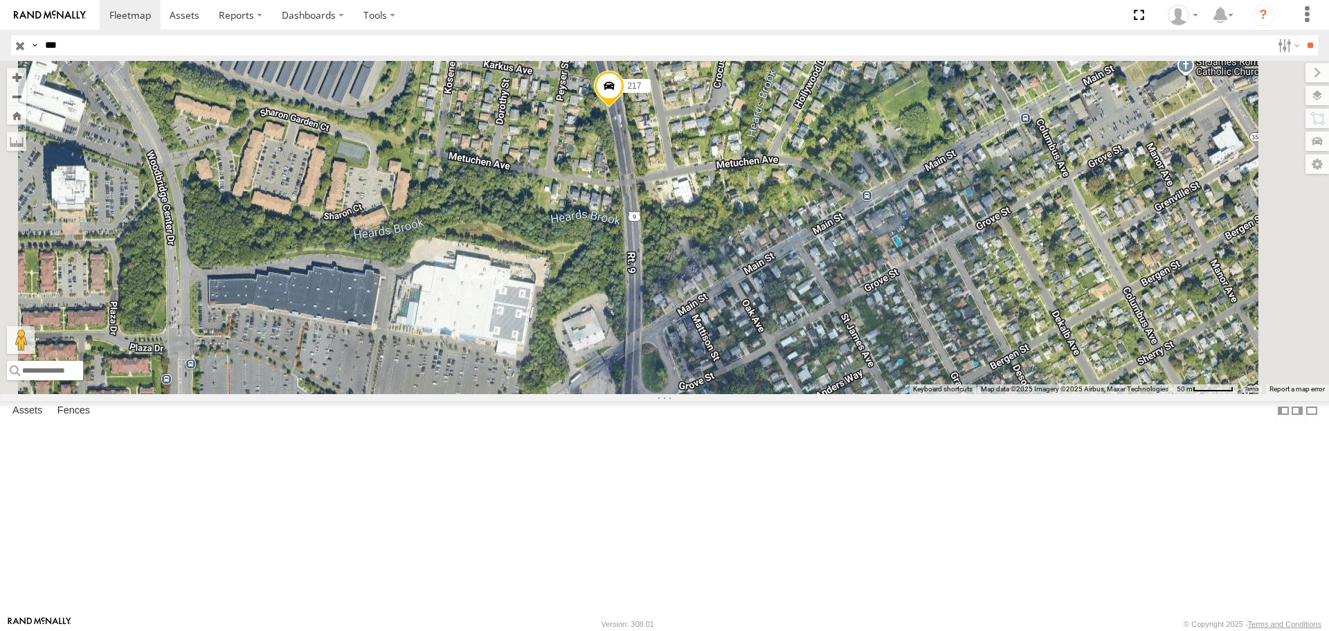
drag, startPoint x: 816, startPoint y: 232, endPoint x: 789, endPoint y: 353, distance: 124.3
click at [789, 353] on div "217" at bounding box center [664, 227] width 1329 height 332
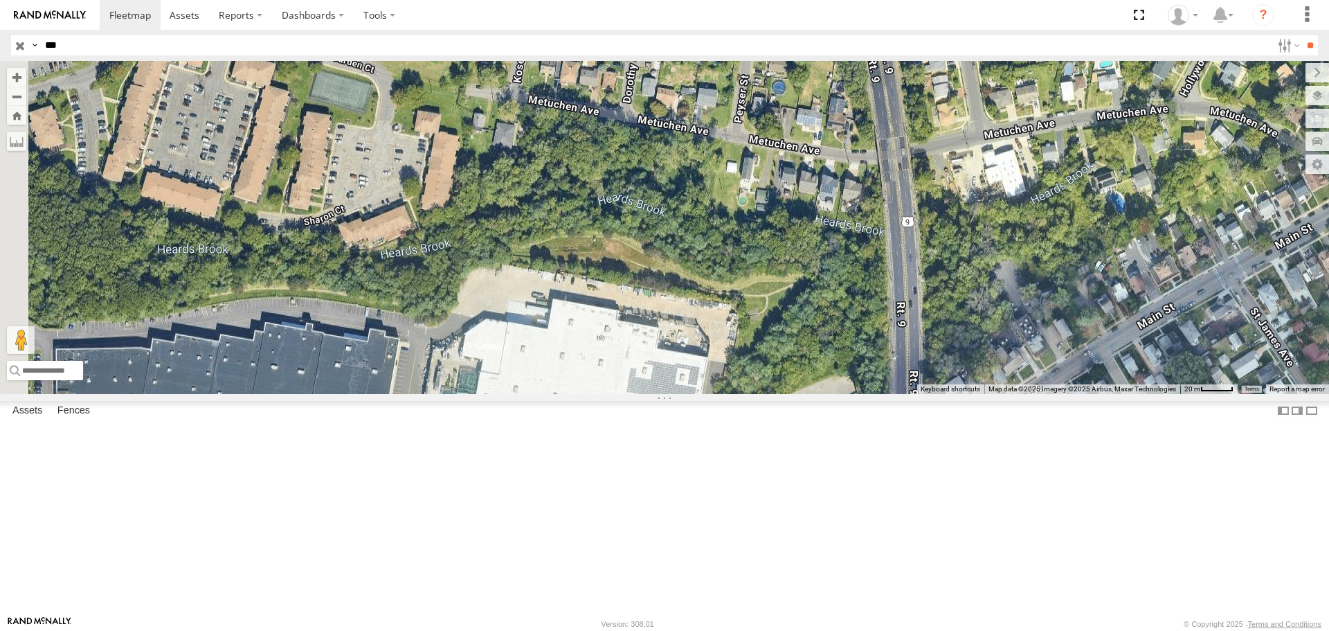
drag, startPoint x: 756, startPoint y: 213, endPoint x: 997, endPoint y: 156, distance: 247.5
click at [997, 156] on div "217" at bounding box center [664, 227] width 1329 height 332
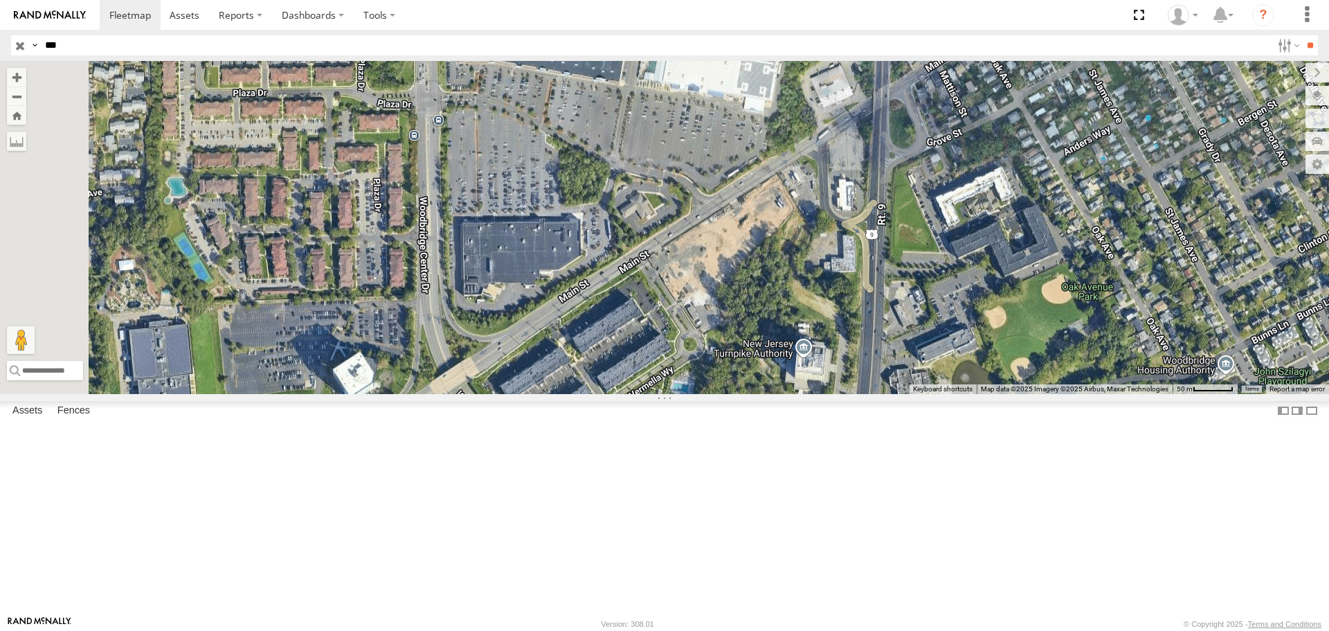
drag, startPoint x: 675, startPoint y: 451, endPoint x: 863, endPoint y: 175, distance: 333.8
click at [861, 179] on div "217" at bounding box center [664, 227] width 1329 height 332
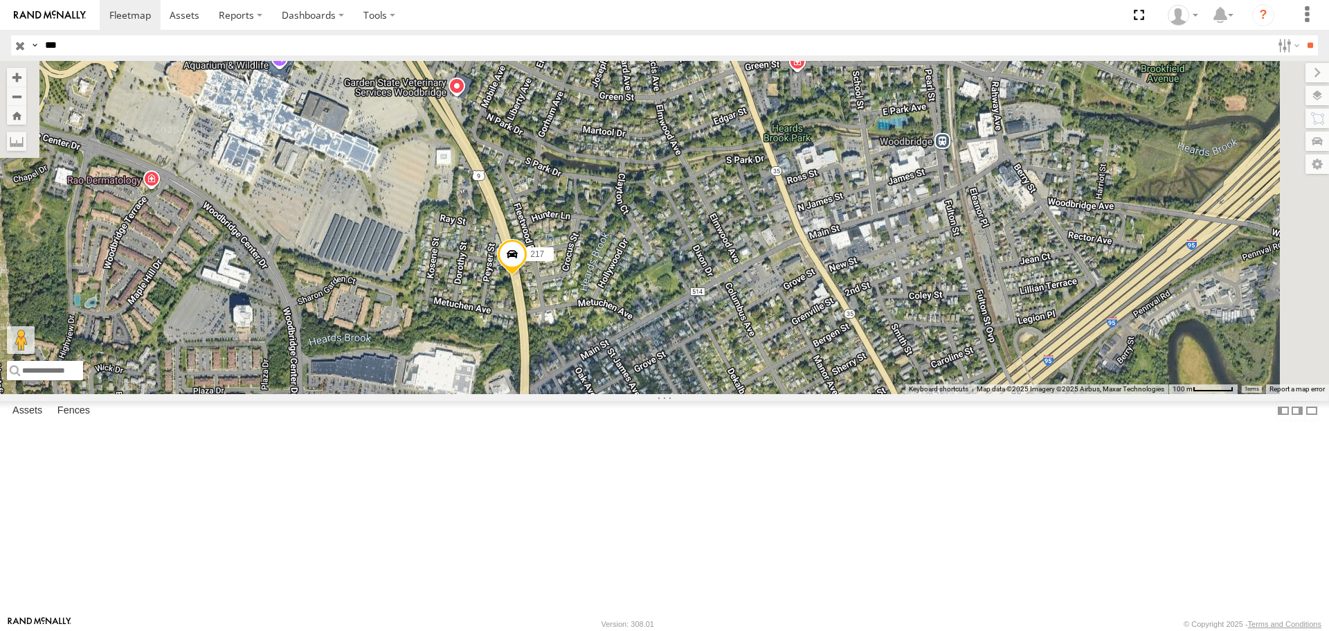
drag, startPoint x: 814, startPoint y: 253, endPoint x: 611, endPoint y: 505, distance: 323.0
click at [611, 393] on div "217" at bounding box center [664, 227] width 1329 height 332
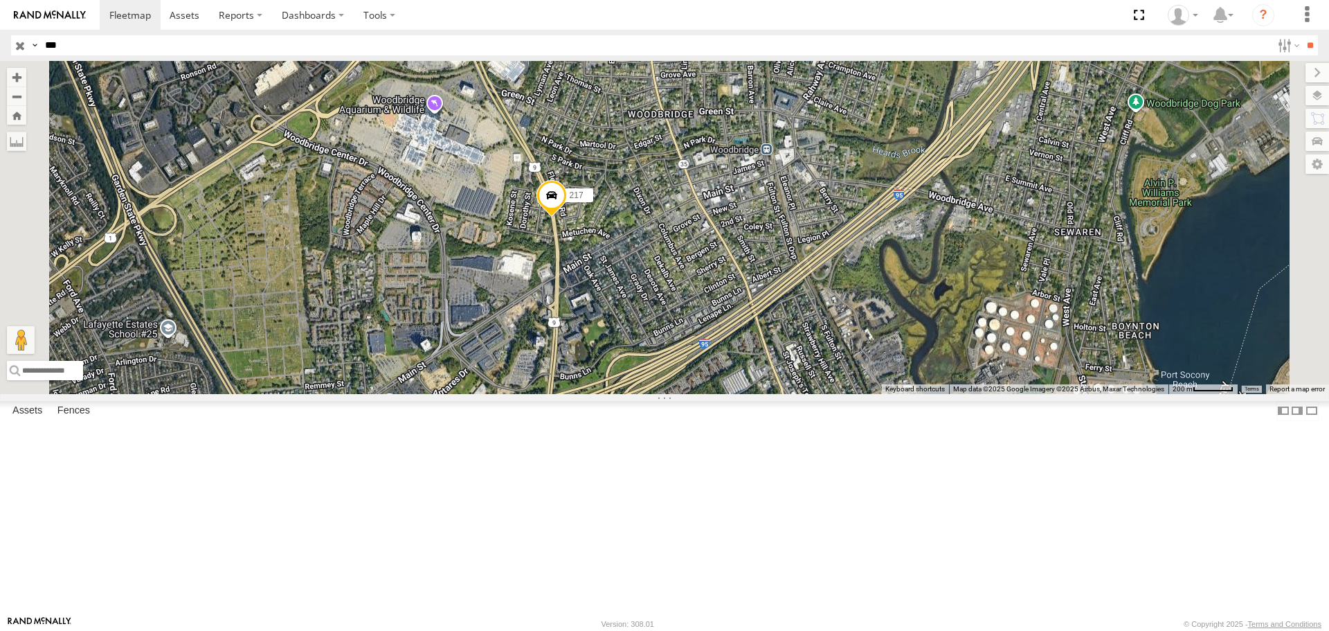
drag, startPoint x: 692, startPoint y: 498, endPoint x: 722, endPoint y: 422, distance: 82.7
click at [722, 393] on div "217" at bounding box center [664, 227] width 1329 height 332
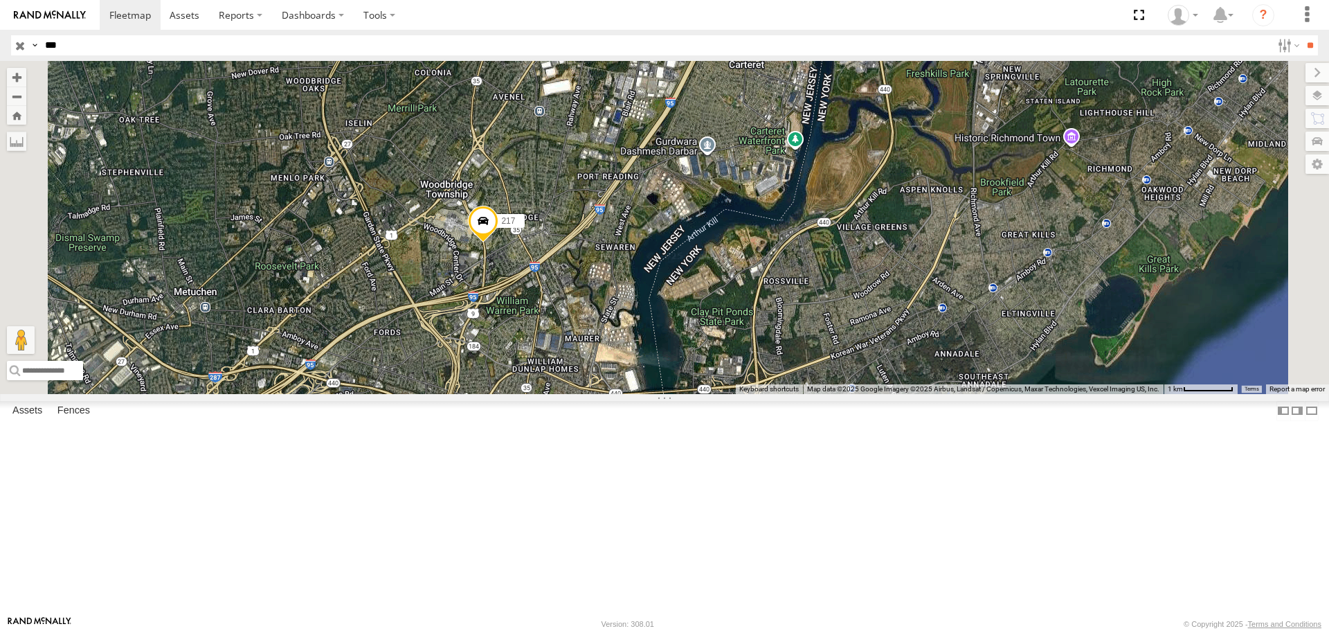
drag, startPoint x: 97, startPoint y: 291, endPoint x: 160, endPoint y: 258, distance: 70.9
click at [0, 0] on div "015910002805144 All Assets [PERSON_NAME] Louisville 38.19555 -85.69673 217 All …" at bounding box center [0, 0] width 0 height 0
click at [0, 0] on span at bounding box center [0, 0] width 0 height 0
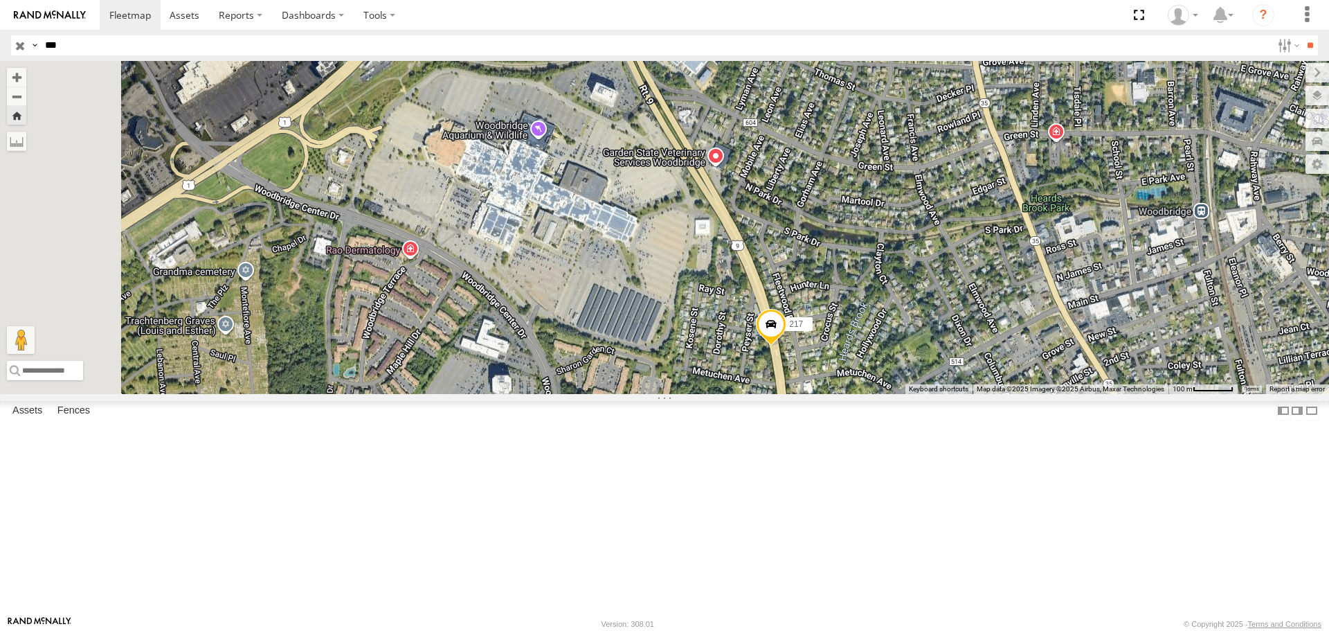
drag, startPoint x: 743, startPoint y: 402, endPoint x: 865, endPoint y: 438, distance: 127.1
click at [865, 393] on div "217" at bounding box center [664, 227] width 1329 height 332
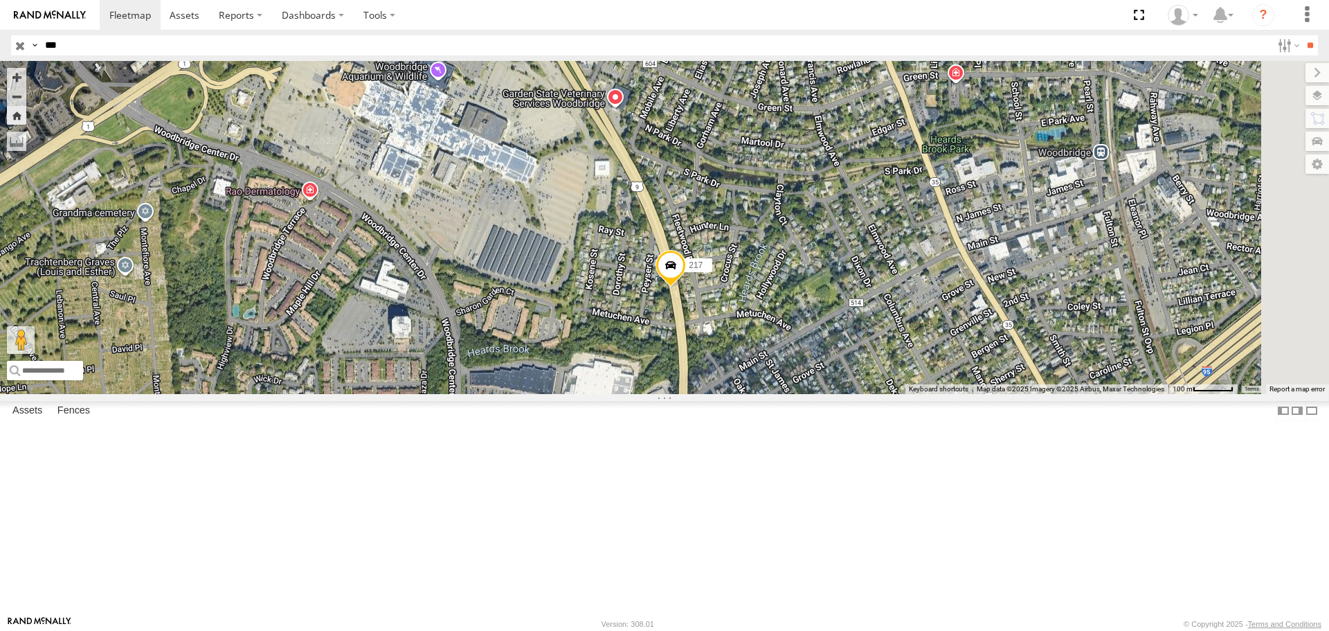
drag, startPoint x: 746, startPoint y: 401, endPoint x: 647, endPoint y: 341, distance: 115.9
click at [647, 341] on div "217" at bounding box center [664, 227] width 1329 height 332
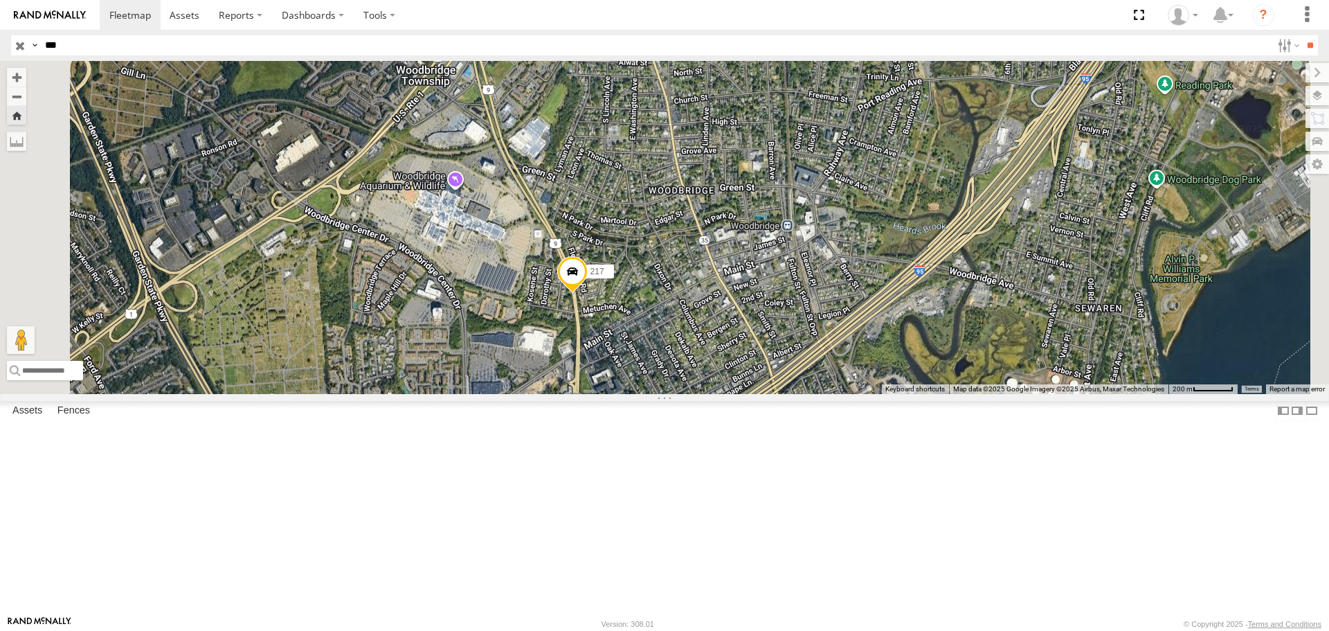
drag, startPoint x: 801, startPoint y: 450, endPoint x: 789, endPoint y: 395, distance: 56.1
click at [789, 393] on div "217" at bounding box center [664, 227] width 1329 height 332
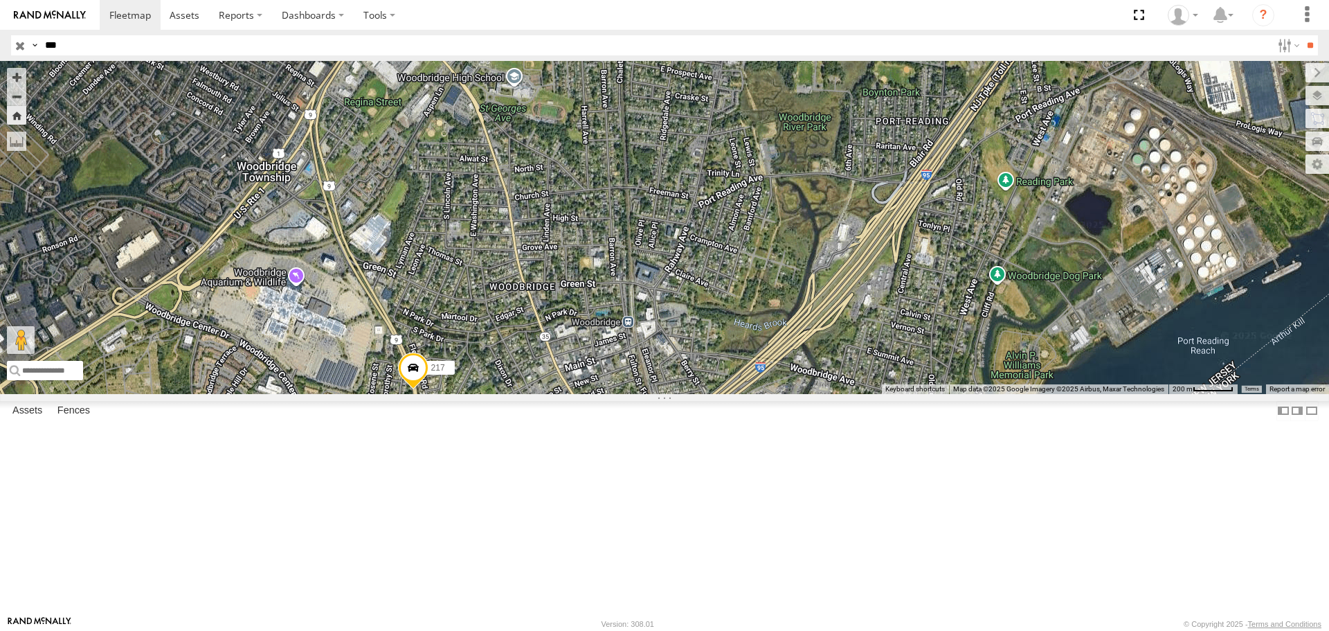
drag, startPoint x: 787, startPoint y: 336, endPoint x: 653, endPoint y: 510, distance: 220.2
click at [653, 393] on div "217" at bounding box center [664, 227] width 1329 height 332
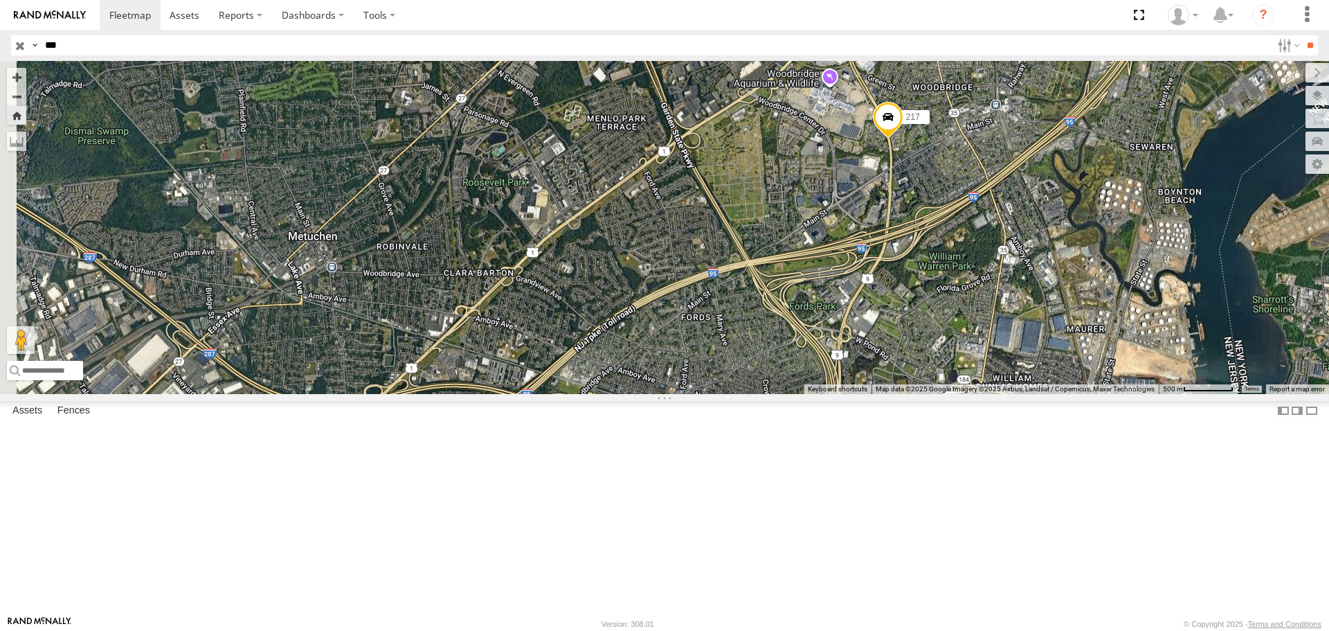
drag, startPoint x: 712, startPoint y: 451, endPoint x: 1086, endPoint y: 276, distance: 412.9
click at [1086, 276] on div "217" at bounding box center [664, 227] width 1329 height 332
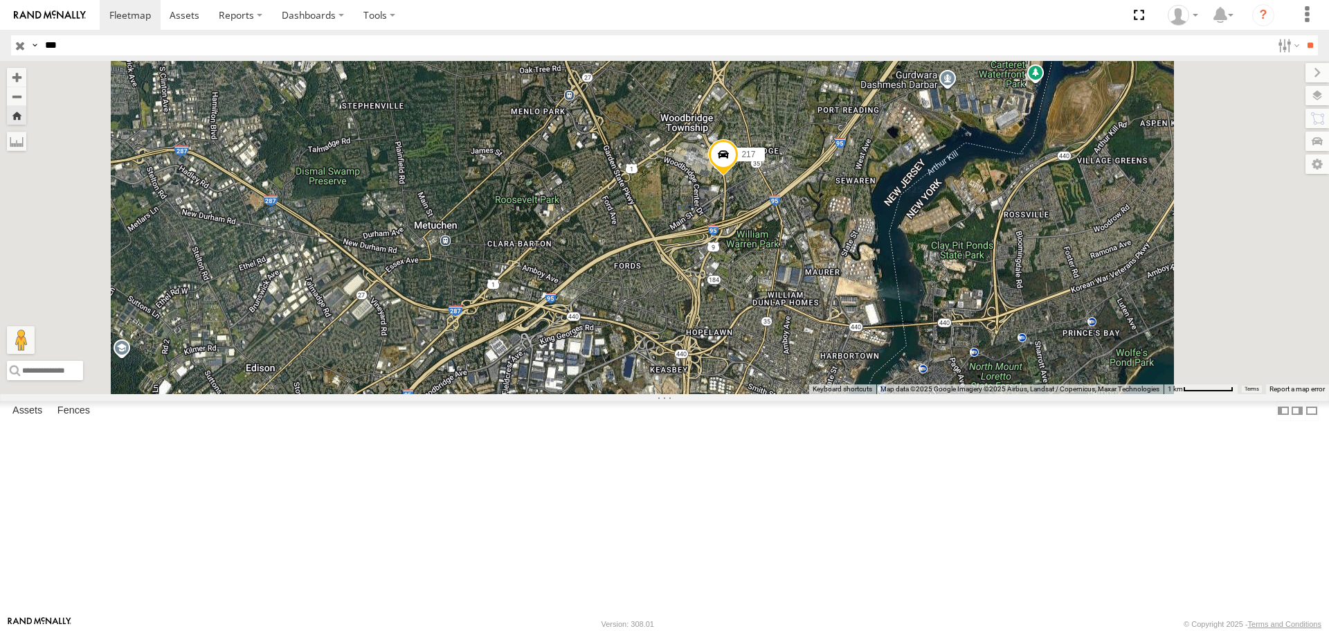
click at [0, 0] on span at bounding box center [0, 0] width 0 height 0
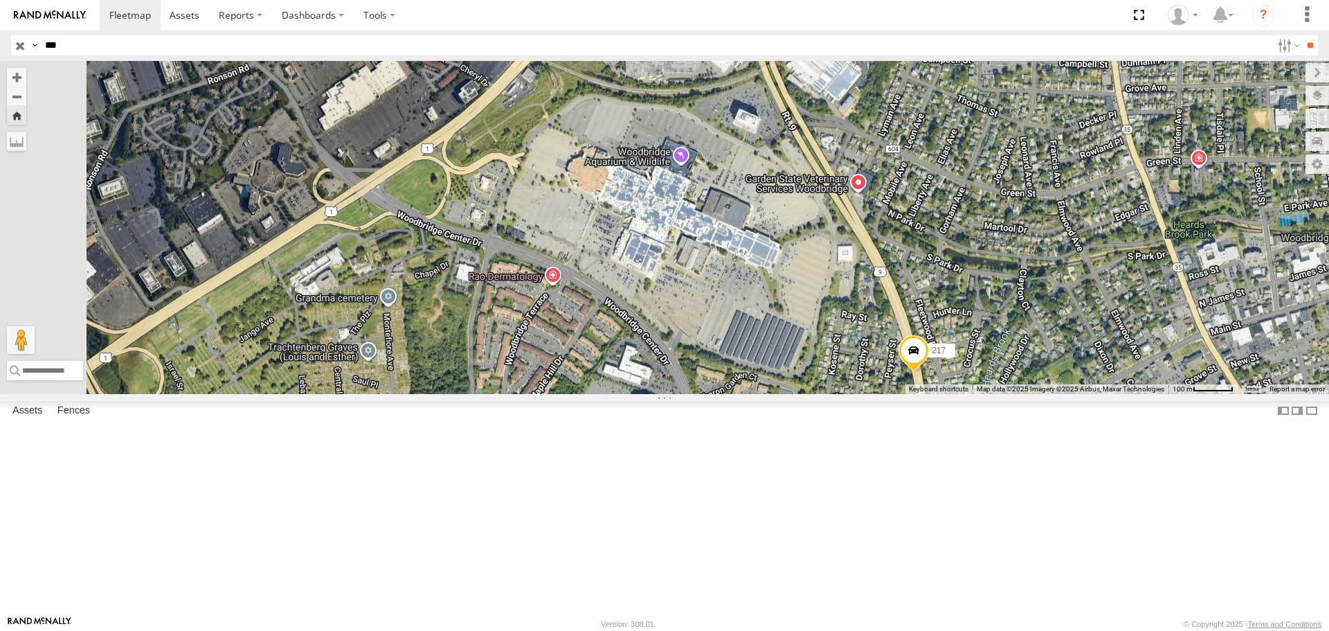
drag, startPoint x: 829, startPoint y: 170, endPoint x: 1023, endPoint y: 521, distance: 401.0
click at [1023, 393] on div "217" at bounding box center [664, 227] width 1329 height 332
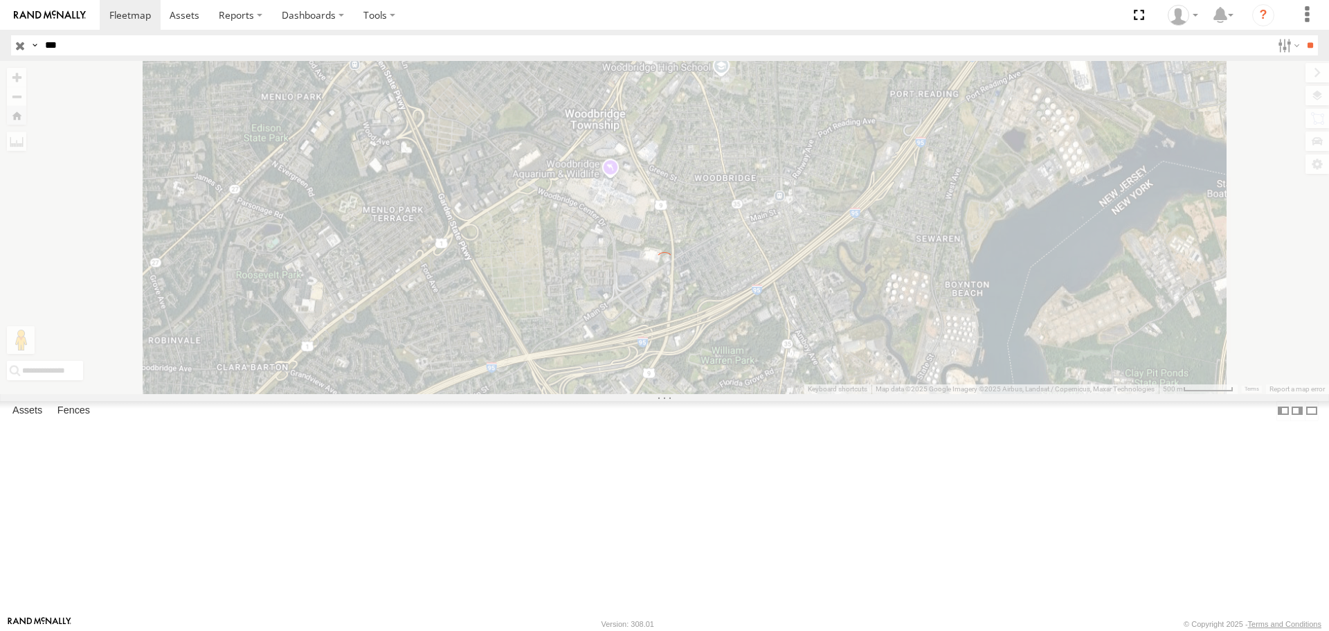
drag, startPoint x: 773, startPoint y: 355, endPoint x: 821, endPoint y: 417, distance: 78.4
click at [821, 393] on div at bounding box center [664, 227] width 1329 height 332
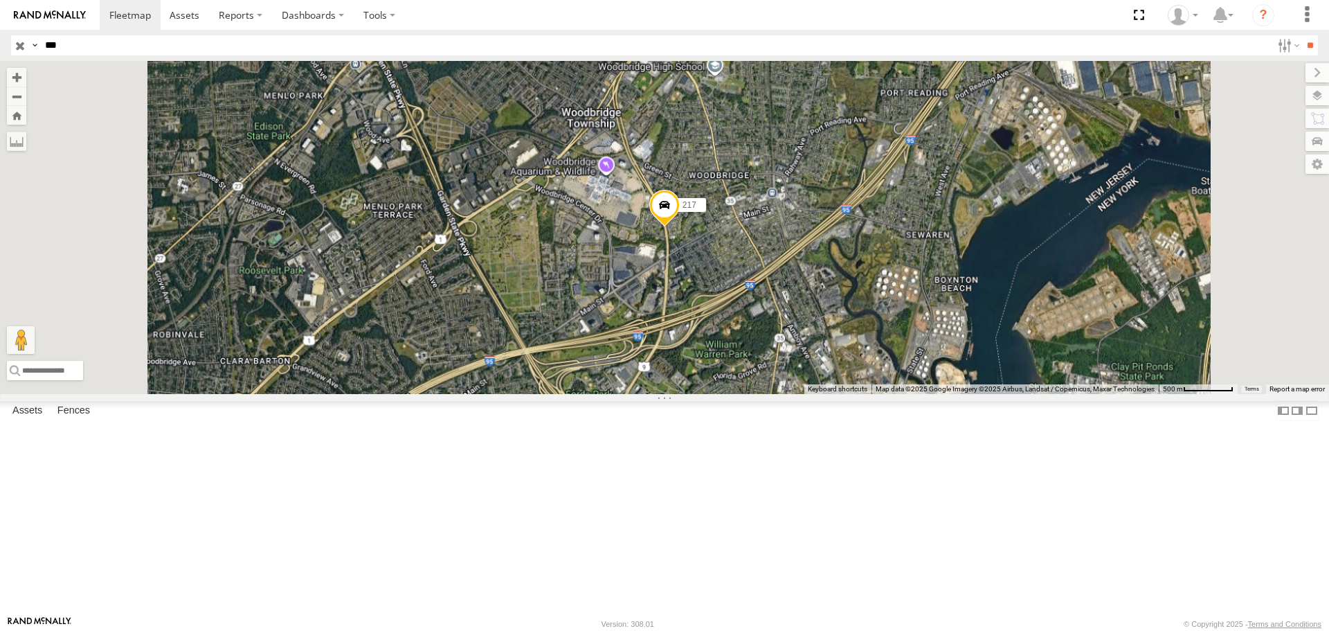
click at [166, 48] on input "***" at bounding box center [655, 45] width 1232 height 20
click at [1302, 35] on input "**" at bounding box center [1310, 45] width 16 height 20
click at [0, 0] on span at bounding box center [0, 0] width 0 height 0
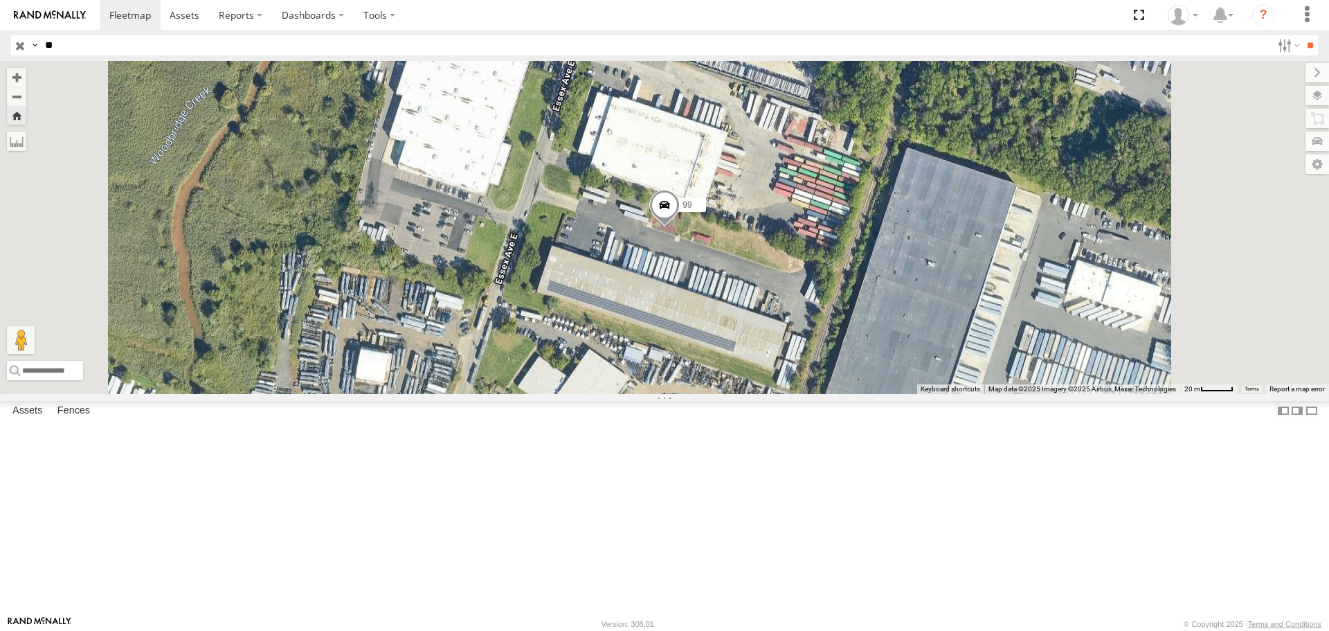
click at [82, 45] on input "**" at bounding box center [655, 45] width 1232 height 20
click at [1302, 35] on input "**" at bounding box center [1310, 45] width 16 height 20
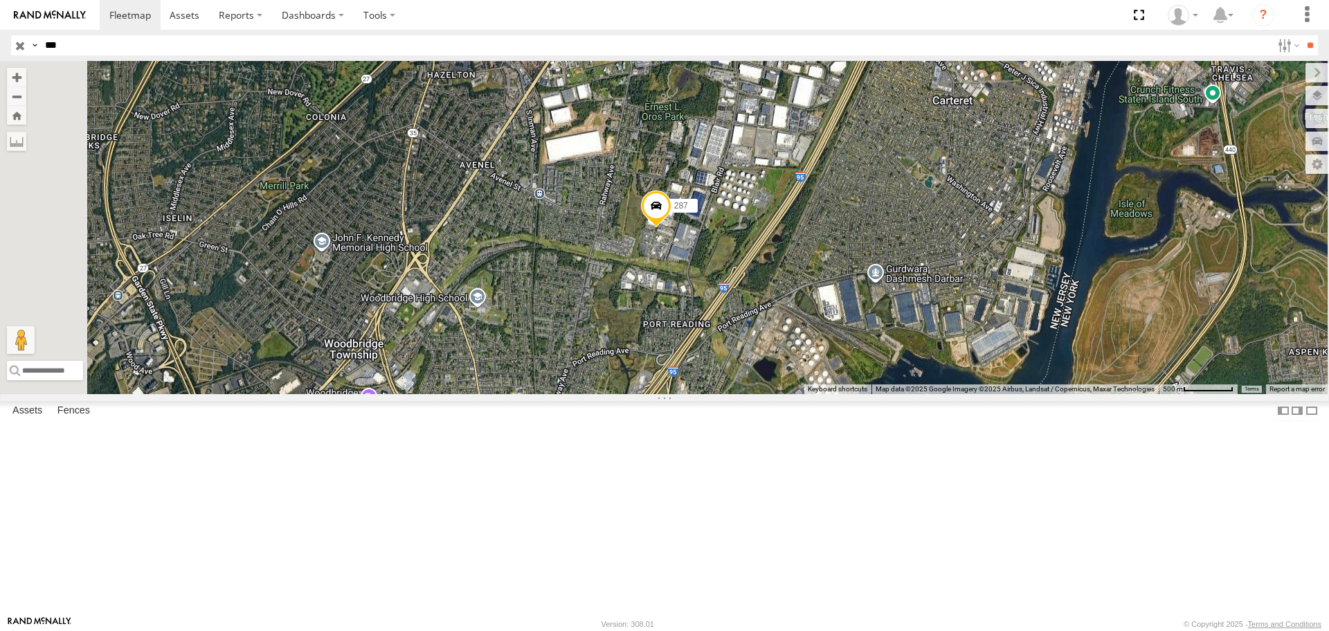
click at [129, 45] on input "***" at bounding box center [655, 45] width 1232 height 20
click at [1302, 35] on input "**" at bounding box center [1310, 45] width 16 height 20
click at [99, 41] on input "***" at bounding box center [655, 45] width 1232 height 20
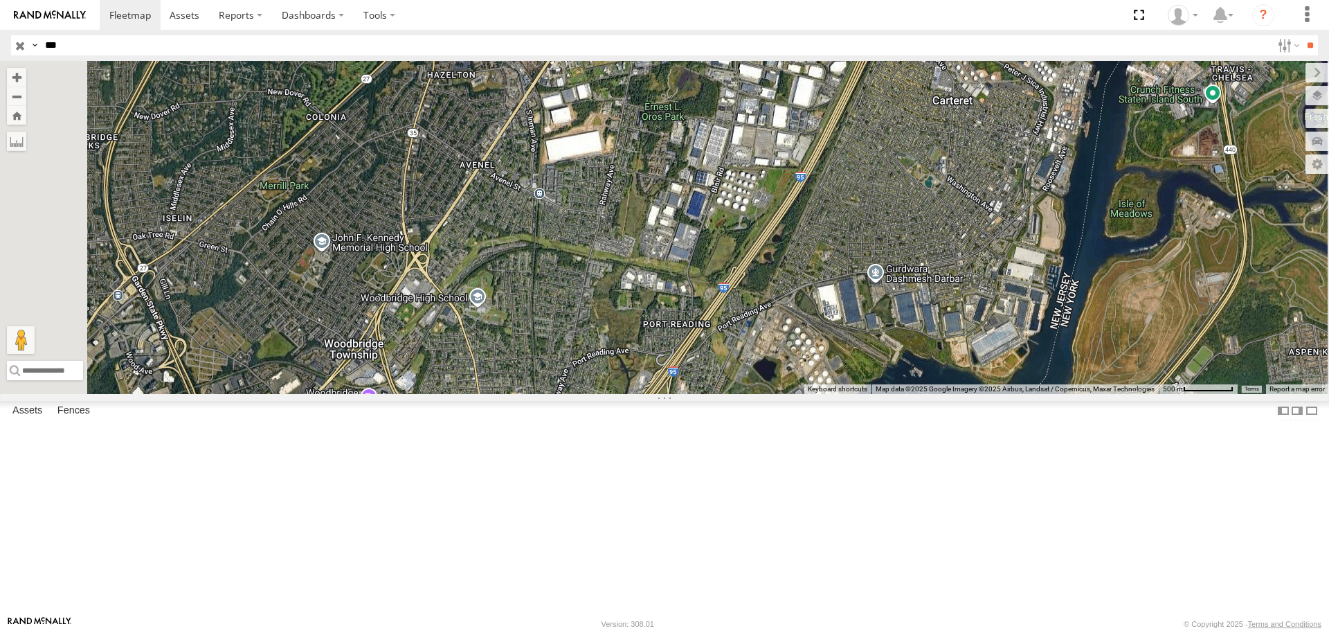
click at [1302, 35] on input "**" at bounding box center [1310, 45] width 16 height 20
click at [129, 44] on input "***" at bounding box center [655, 45] width 1232 height 20
click at [1302, 35] on input "**" at bounding box center [1310, 45] width 16 height 20
click at [92, 46] on input "***" at bounding box center [655, 45] width 1232 height 20
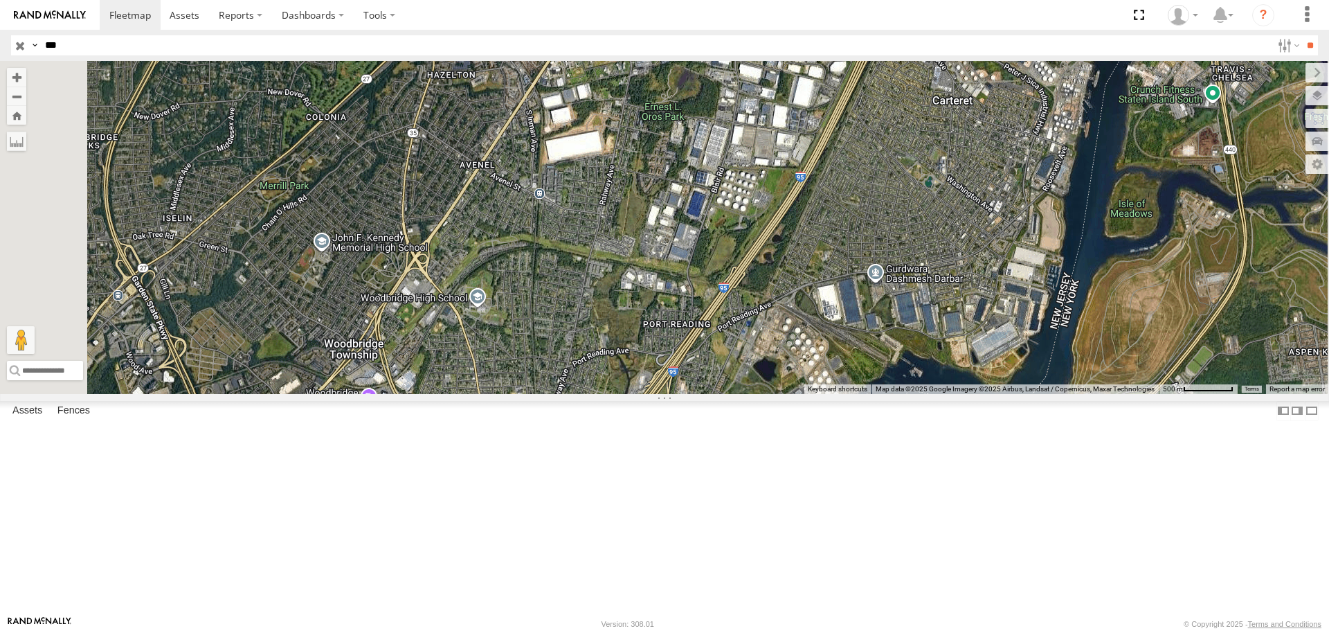
click at [1302, 35] on input "**" at bounding box center [1310, 45] width 16 height 20
click at [108, 49] on input "***" at bounding box center [655, 45] width 1232 height 20
click at [1302, 35] on input "**" at bounding box center [1310, 45] width 16 height 20
click at [0, 0] on span at bounding box center [0, 0] width 0 height 0
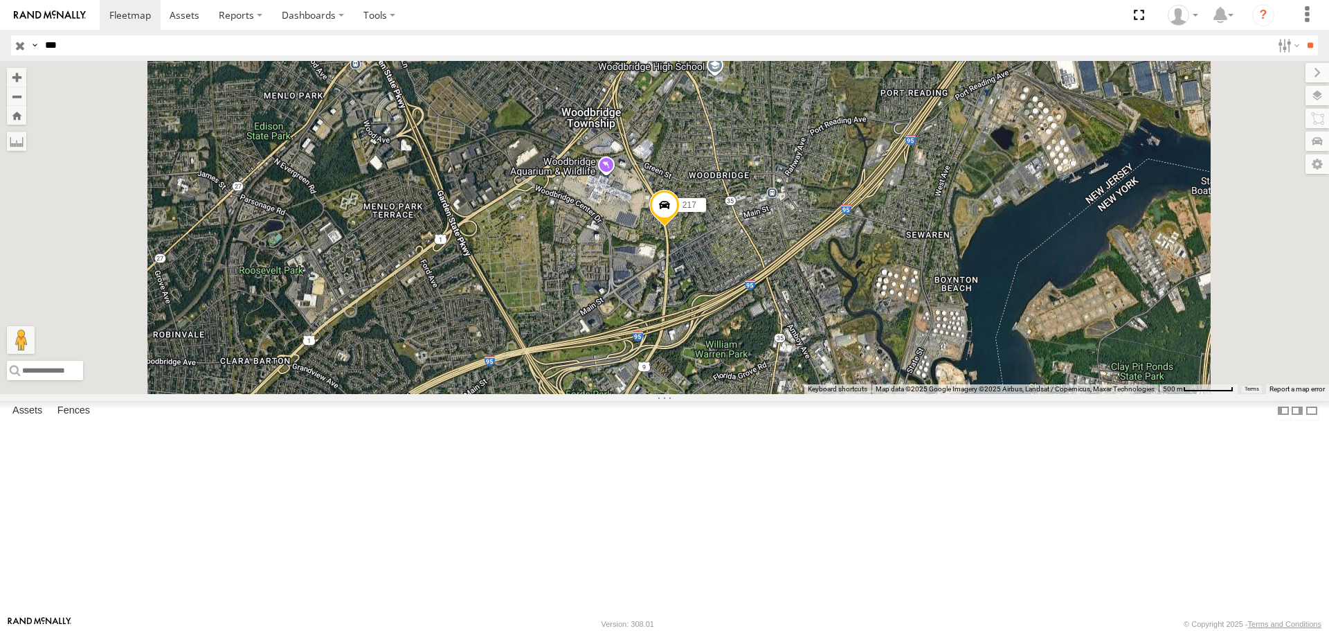
click at [0, 0] on div "015910002805144 All Assets [PERSON_NAME] Louisville 38.19598 -85.69598 217 All …" at bounding box center [0, 0] width 0 height 0
click at [131, 32] on header "Search Query Asset ID Asset Label Registration Manufacturer Model VIN Job ID" at bounding box center [664, 45] width 1329 height 31
click at [129, 36] on input "***" at bounding box center [655, 45] width 1232 height 20
type input "**"
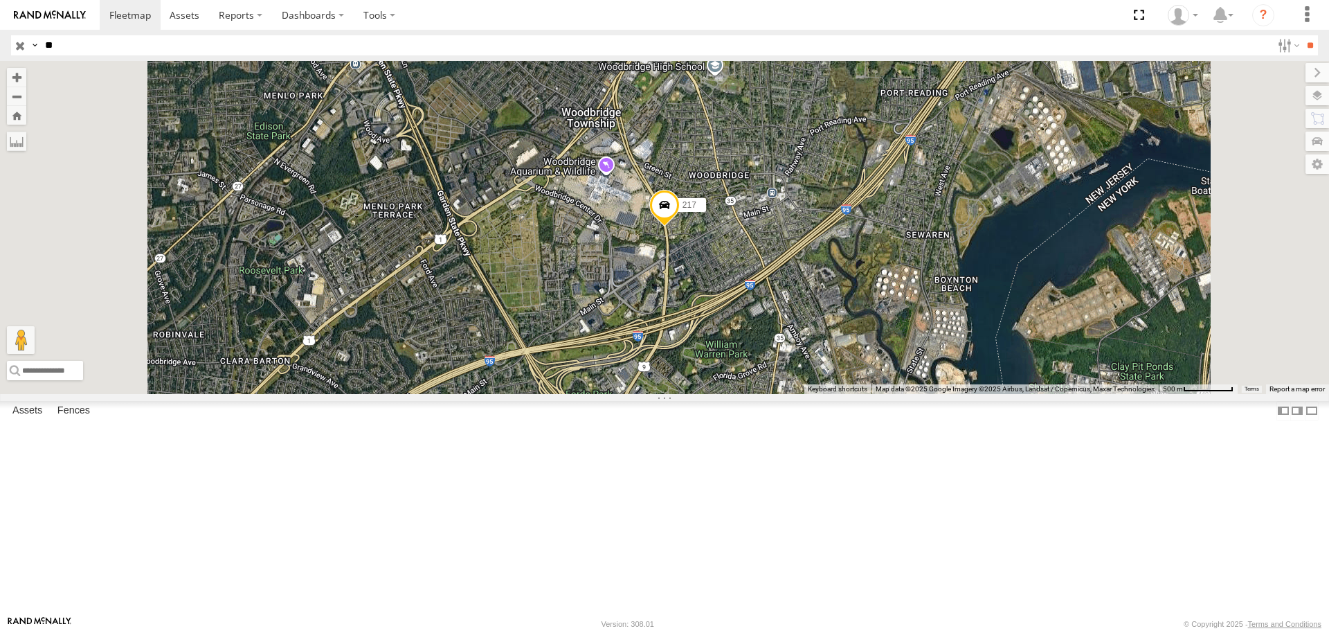
click at [1302, 35] on input "**" at bounding box center [1310, 45] width 16 height 20
click at [0, 0] on div "Basemaps Roadmap Terrain Satellite Satellite + Roadmap" at bounding box center [0, 0] width 0 height 0
